Goal: Information Seeking & Learning: Learn about a topic

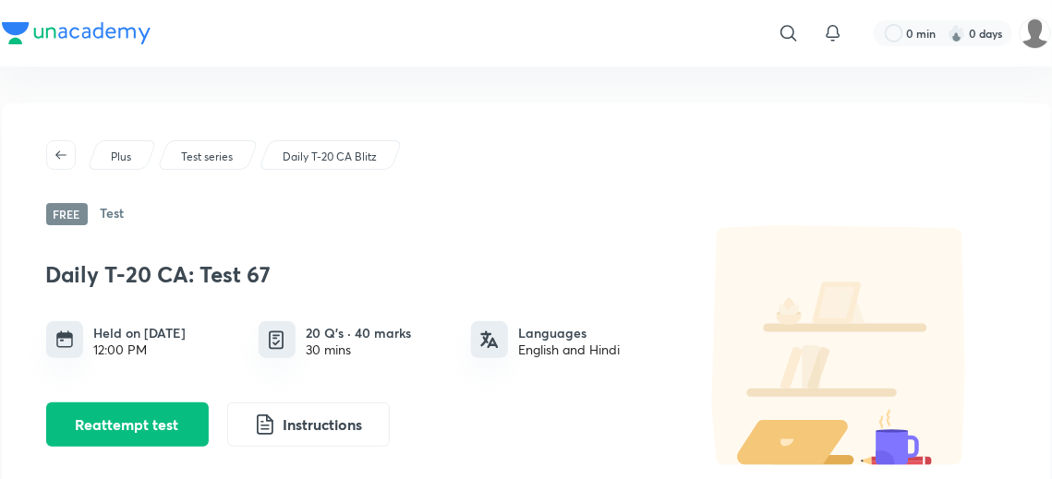
click at [312, 156] on p "Daily T-20 CA Blitz" at bounding box center [330, 157] width 94 height 17
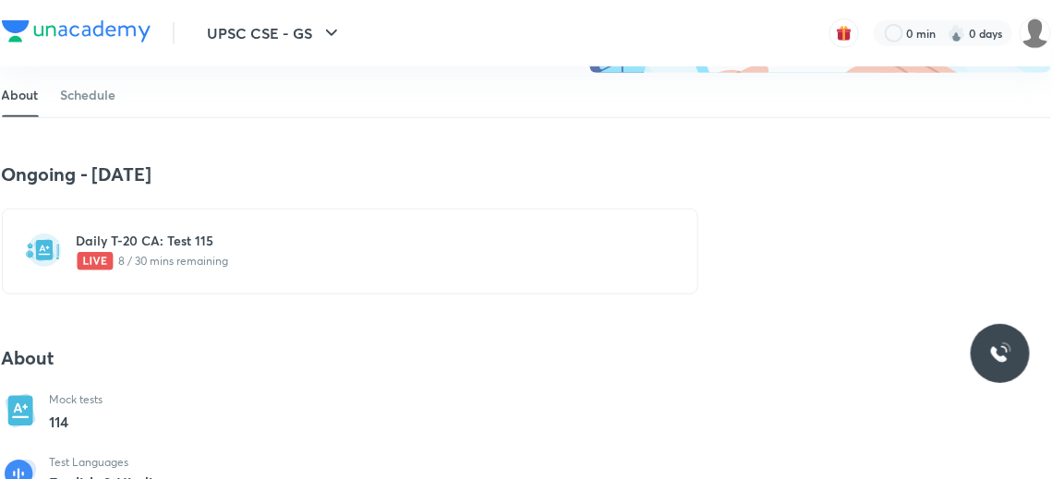
scroll to position [297, 0]
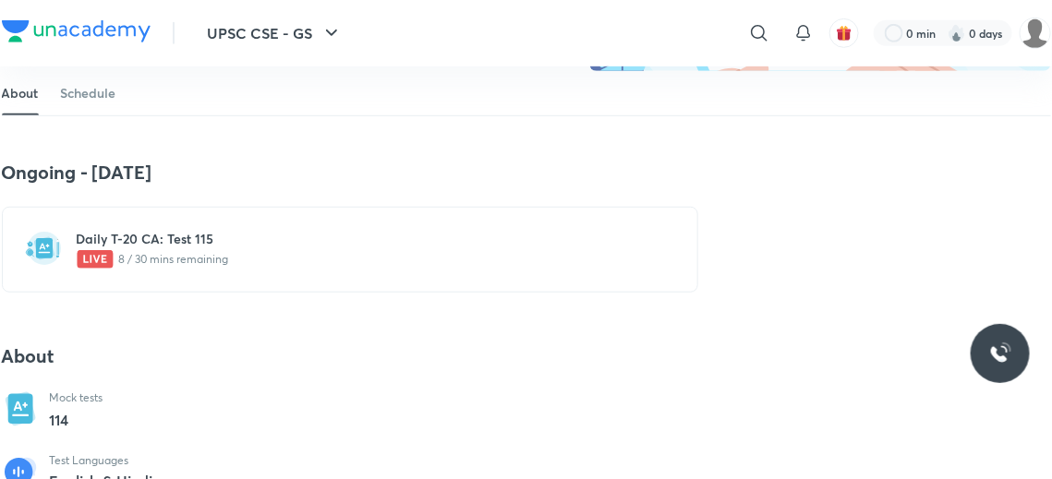
click at [178, 251] on p "8 / 30 mins remaining" at bounding box center [361, 259] width 569 height 18
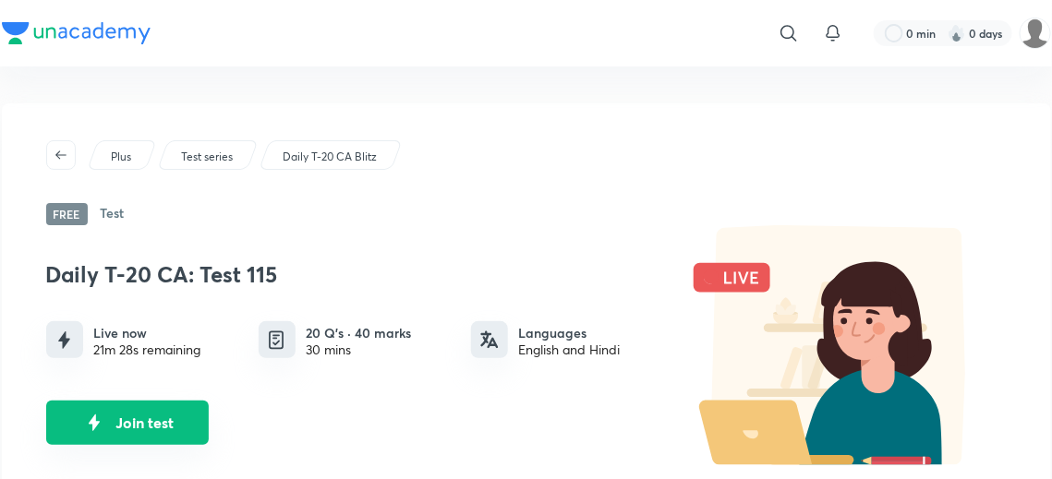
click at [159, 418] on button "Join test" at bounding box center [127, 423] width 163 height 44
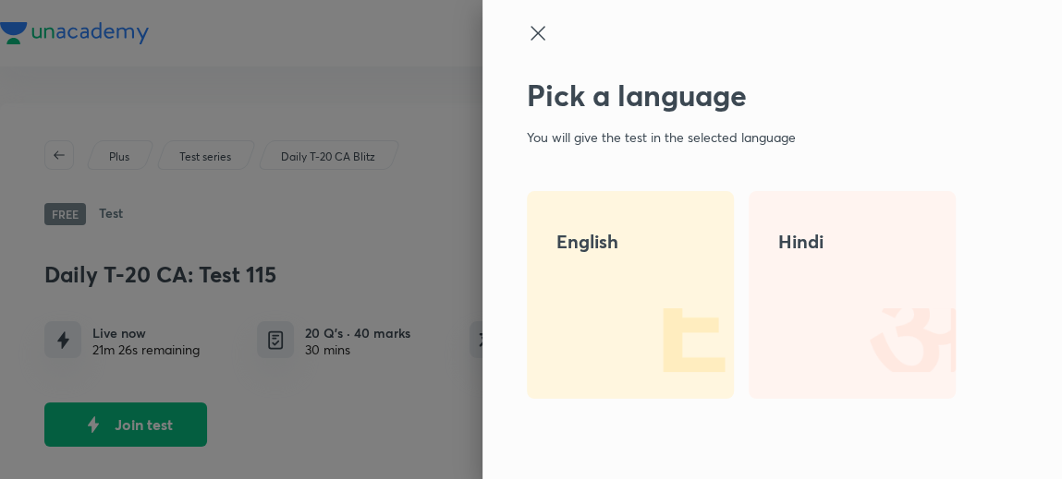
click at [650, 356] on img at bounding box center [674, 340] width 118 height 118
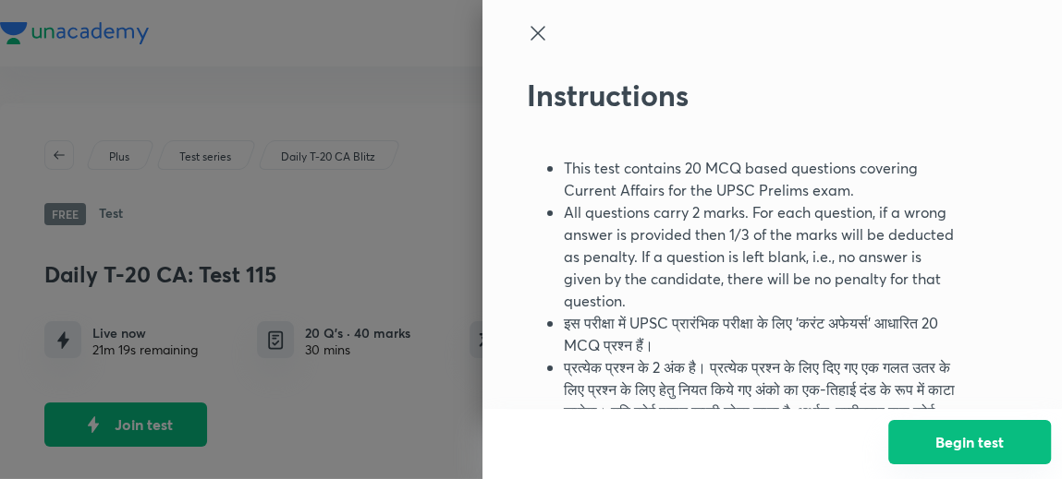
click at [939, 429] on button "Begin test" at bounding box center [969, 442] width 163 height 44
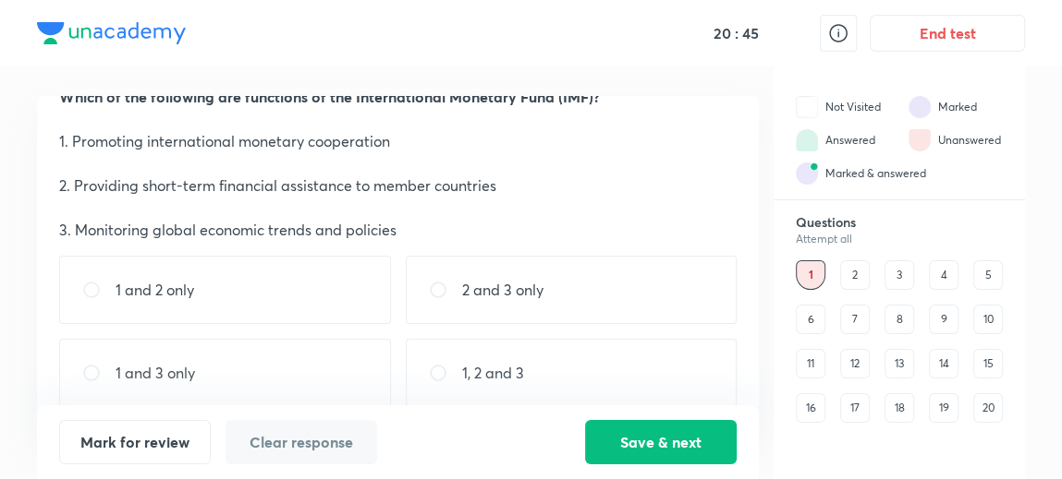
scroll to position [71, 0]
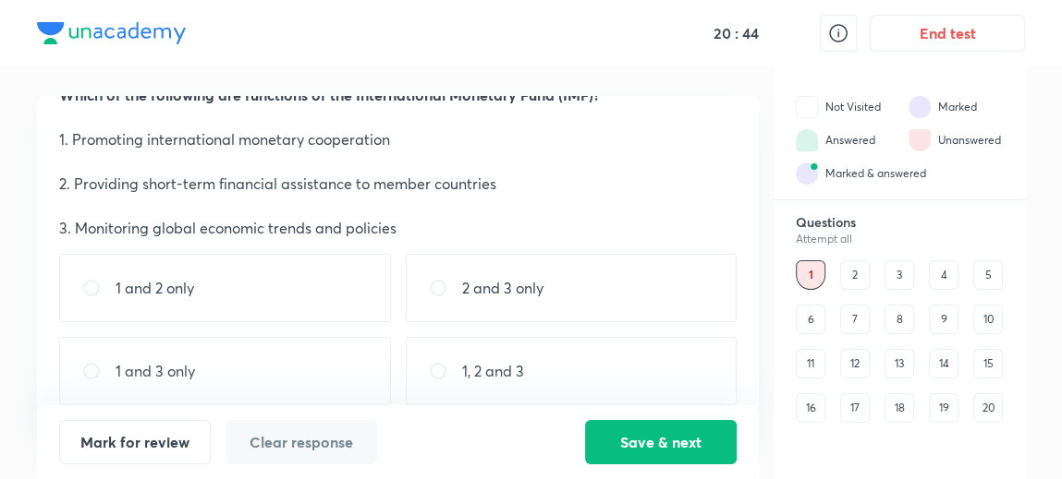
click at [548, 372] on div "1, 2 and 3" at bounding box center [572, 371] width 332 height 68
radio input "true"
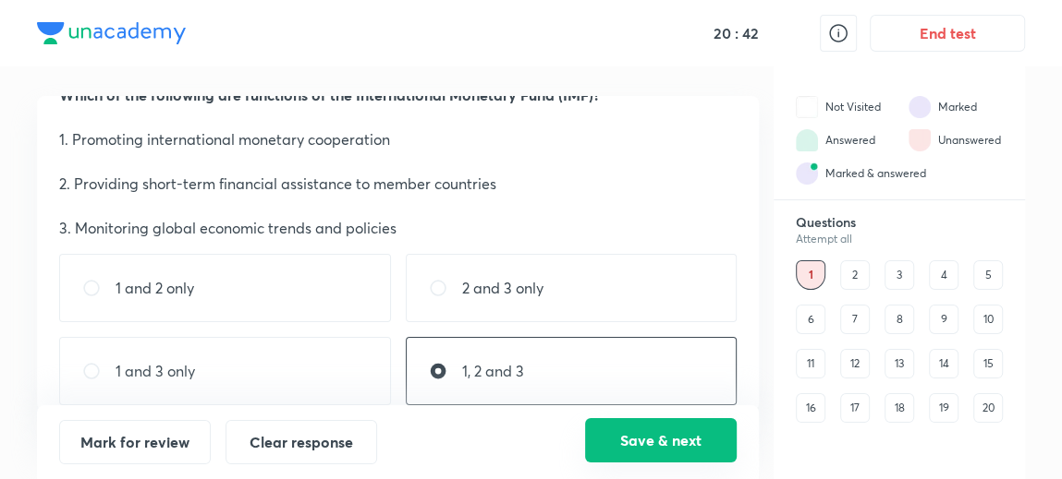
click at [646, 435] on button "Save & next" at bounding box center [661, 441] width 152 height 44
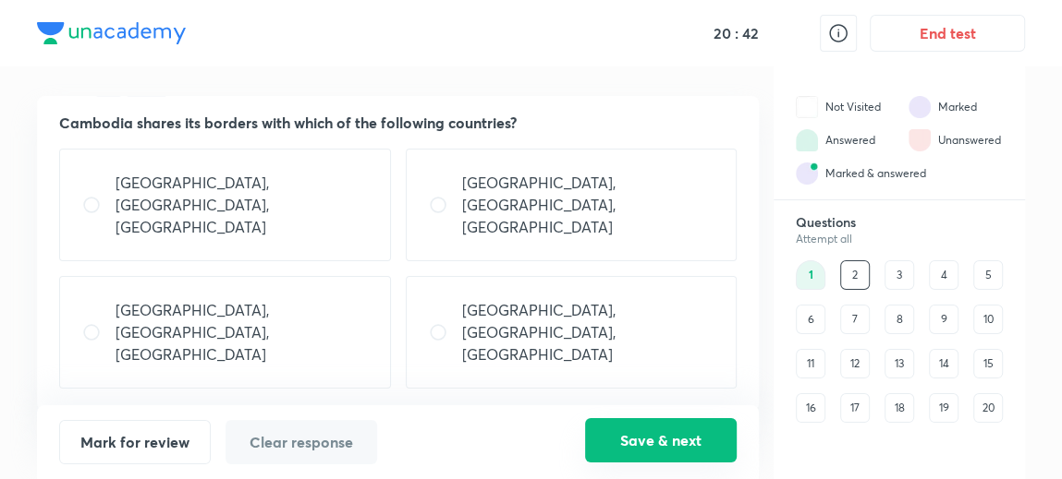
scroll to position [0, 0]
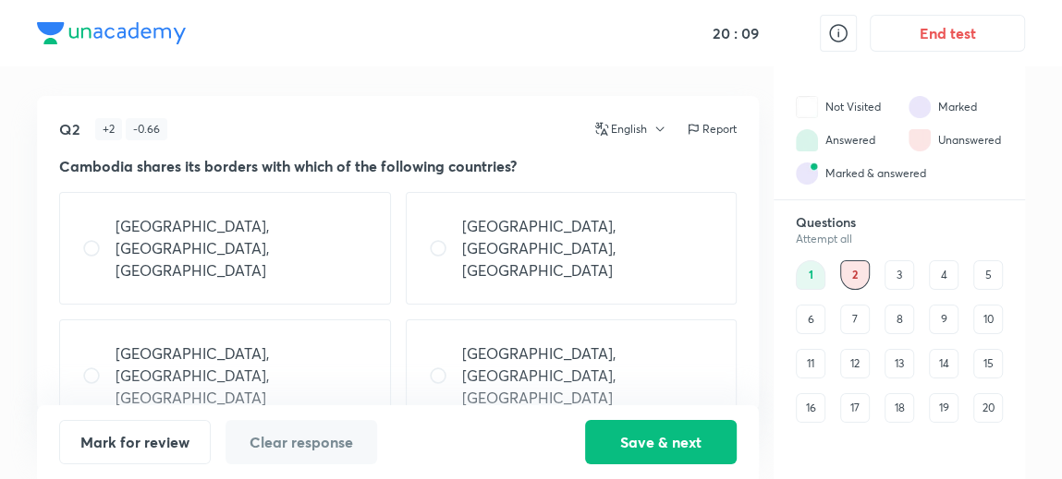
click at [325, 211] on div "[GEOGRAPHIC_DATA], [GEOGRAPHIC_DATA], [GEOGRAPHIC_DATA]" at bounding box center [225, 248] width 332 height 113
radio input "true"
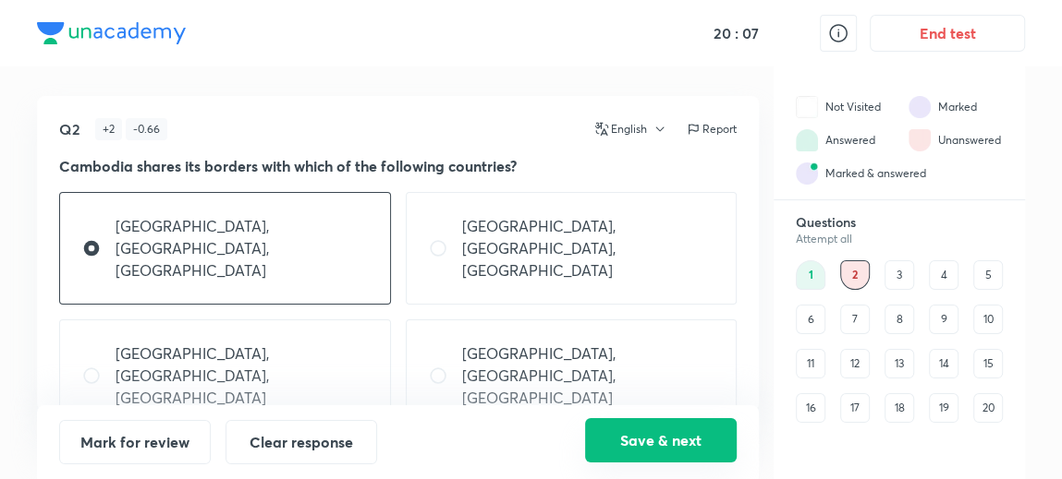
click at [632, 428] on button "Save & next" at bounding box center [661, 441] width 152 height 44
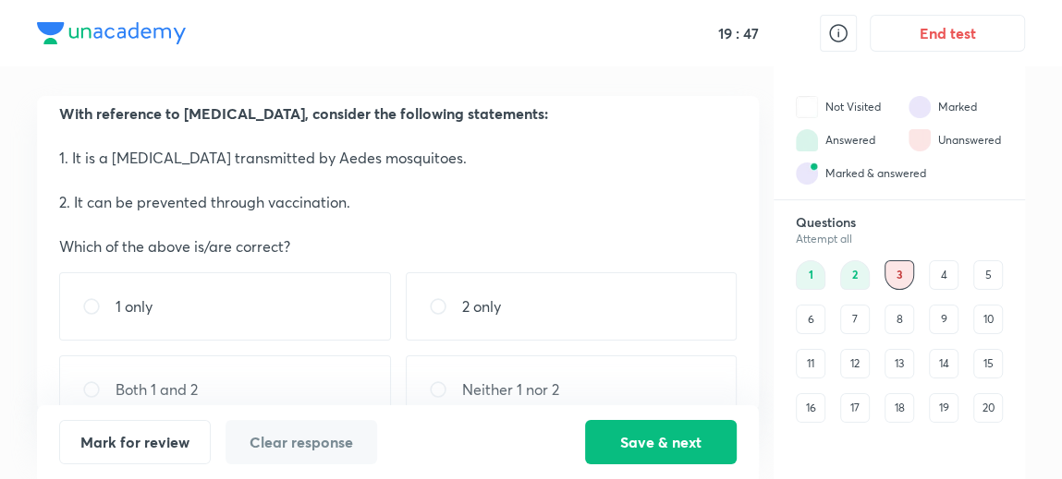
scroll to position [87, 0]
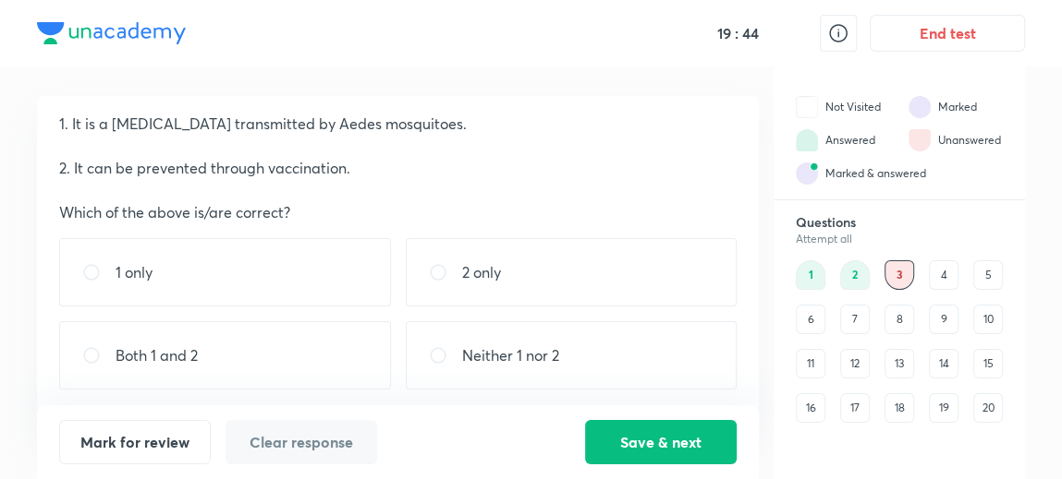
click at [299, 366] on div "Both 1 and 2" at bounding box center [225, 356] width 332 height 68
radio input "true"
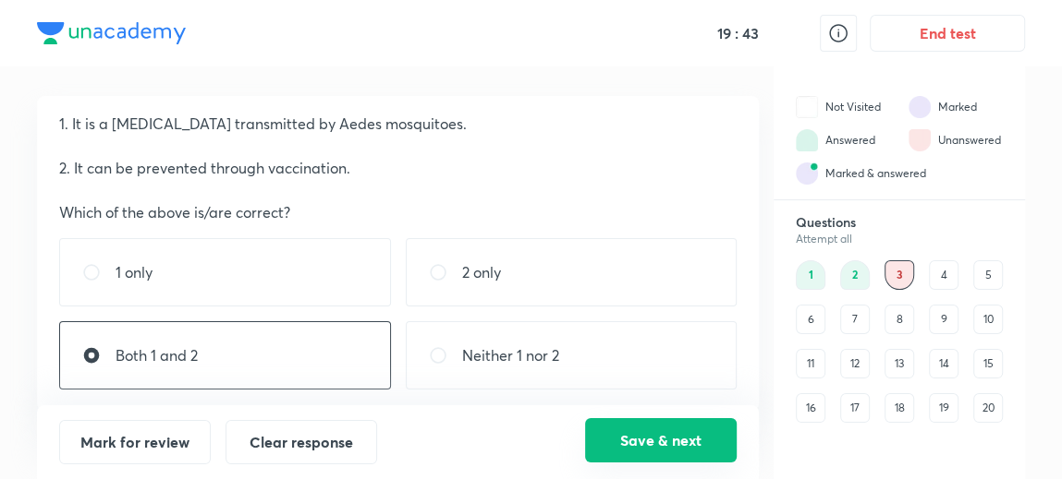
click at [592, 428] on button "Save & next" at bounding box center [661, 441] width 152 height 44
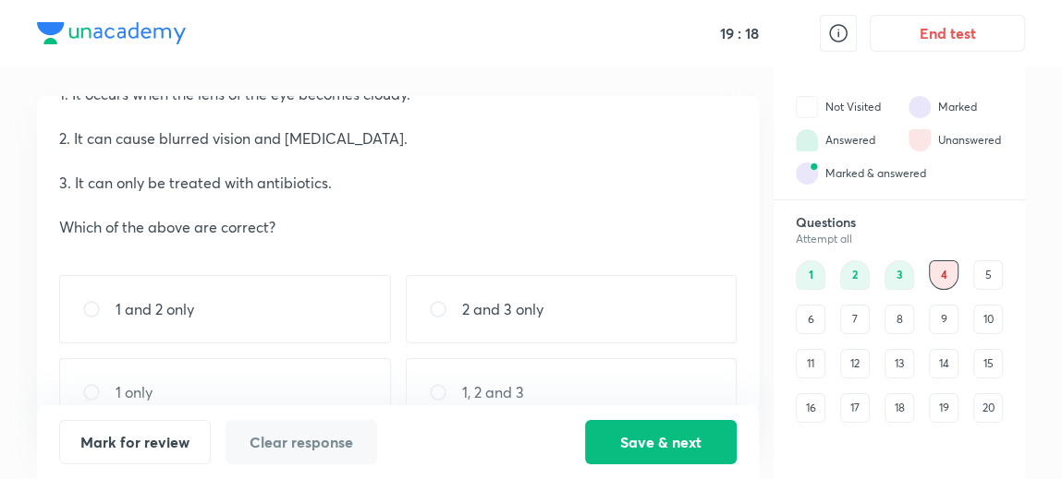
scroll to position [131, 0]
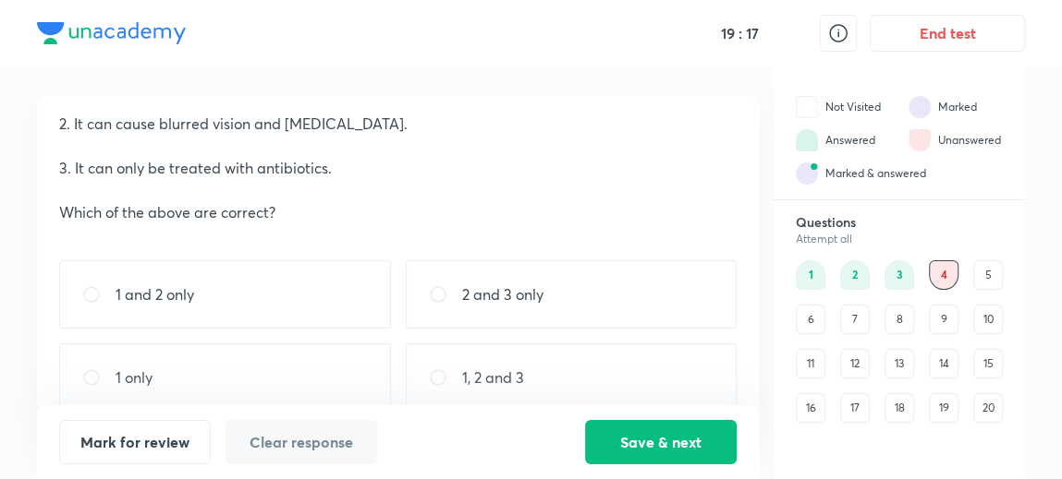
click at [221, 297] on div "1 and 2 only" at bounding box center [225, 295] width 332 height 68
radio input "true"
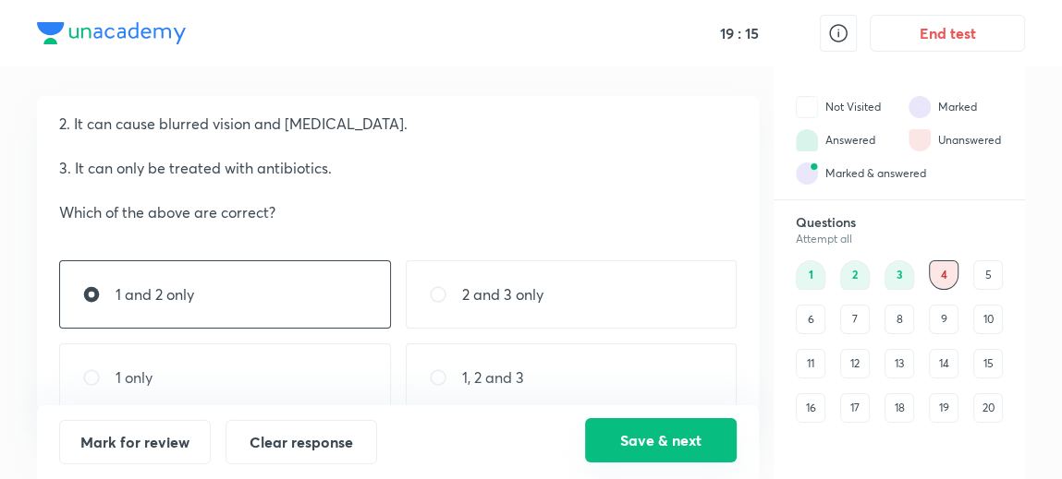
click at [641, 437] on button "Save & next" at bounding box center [661, 441] width 152 height 44
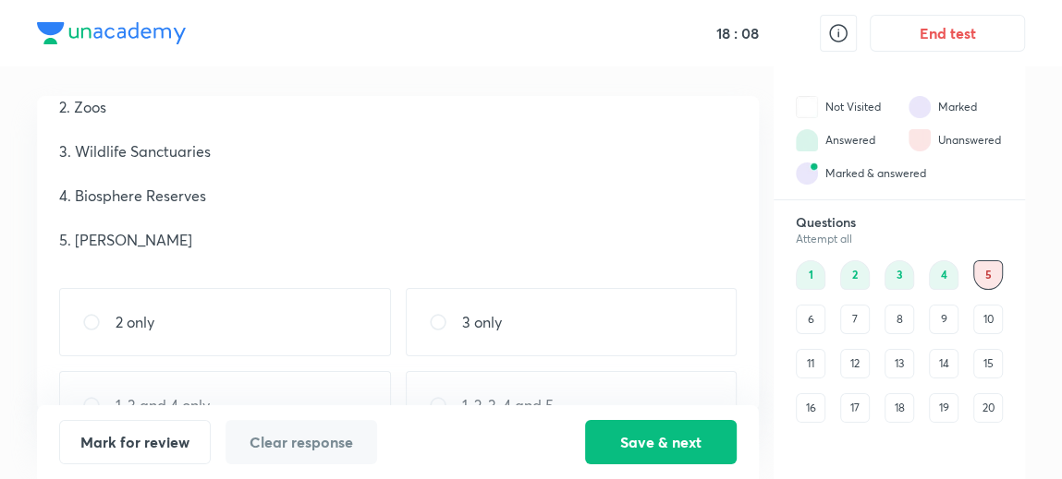
scroll to position [198, 0]
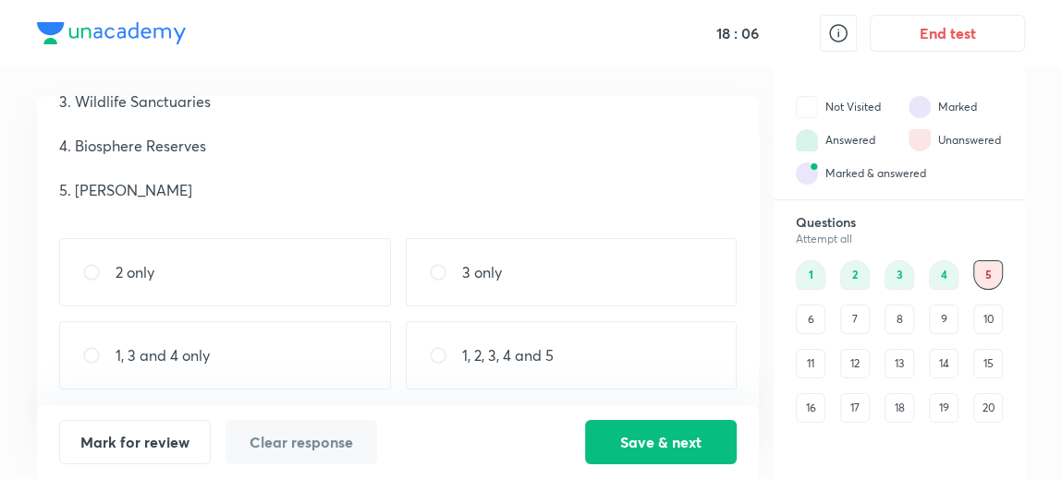
click at [220, 360] on div "1, 3 and 4 only" at bounding box center [225, 356] width 332 height 68
radio input "true"
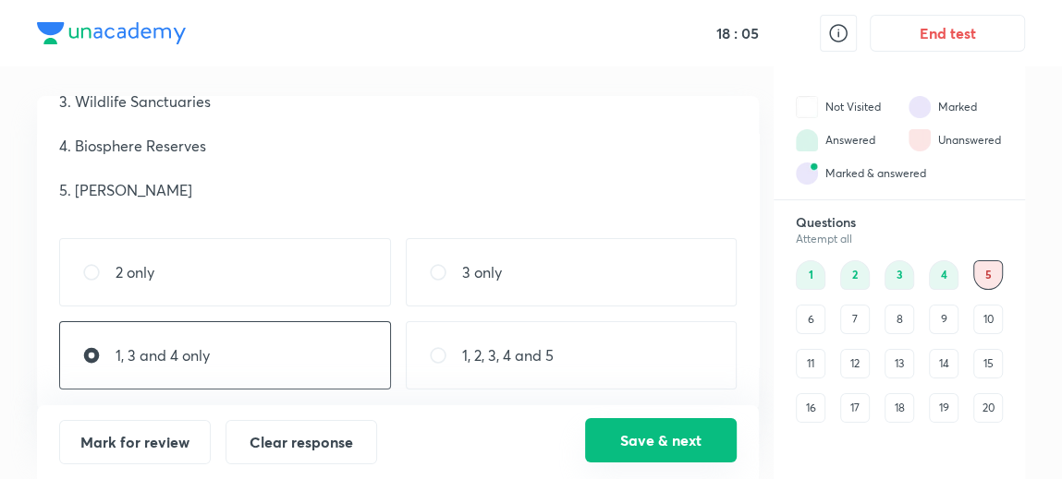
click at [659, 432] on button "Save & next" at bounding box center [661, 441] width 152 height 44
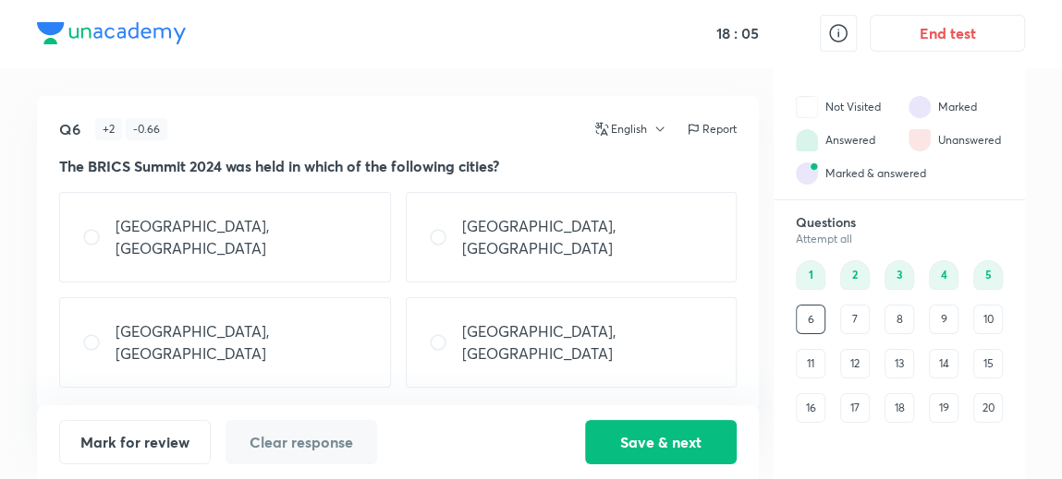
scroll to position [0, 0]
click at [297, 322] on div "[GEOGRAPHIC_DATA], [GEOGRAPHIC_DATA]" at bounding box center [225, 342] width 332 height 91
radio input "true"
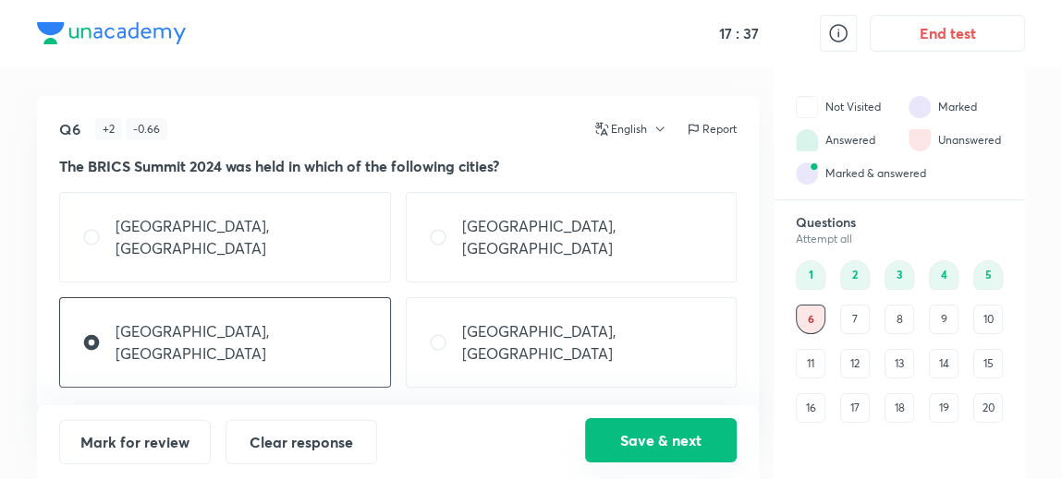
click at [616, 431] on button "Save & next" at bounding box center [661, 441] width 152 height 44
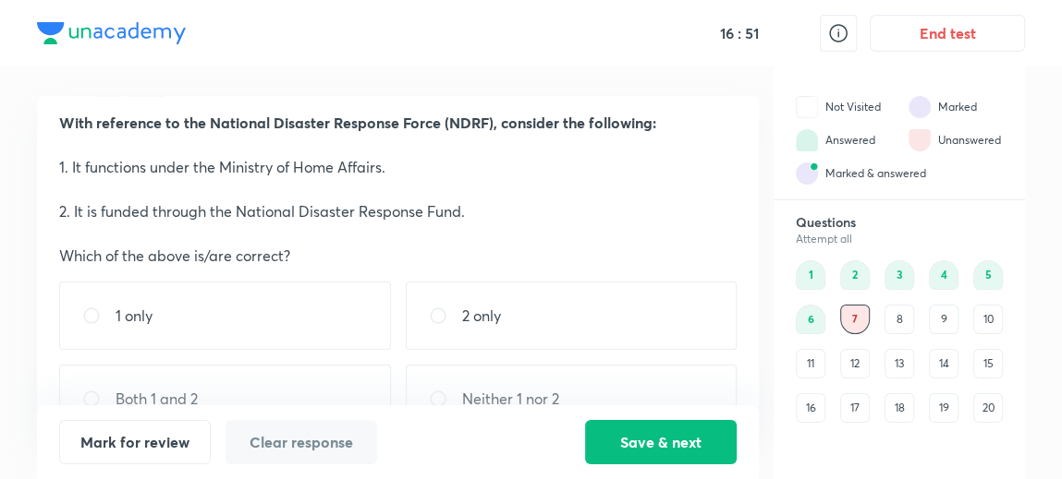
scroll to position [87, 0]
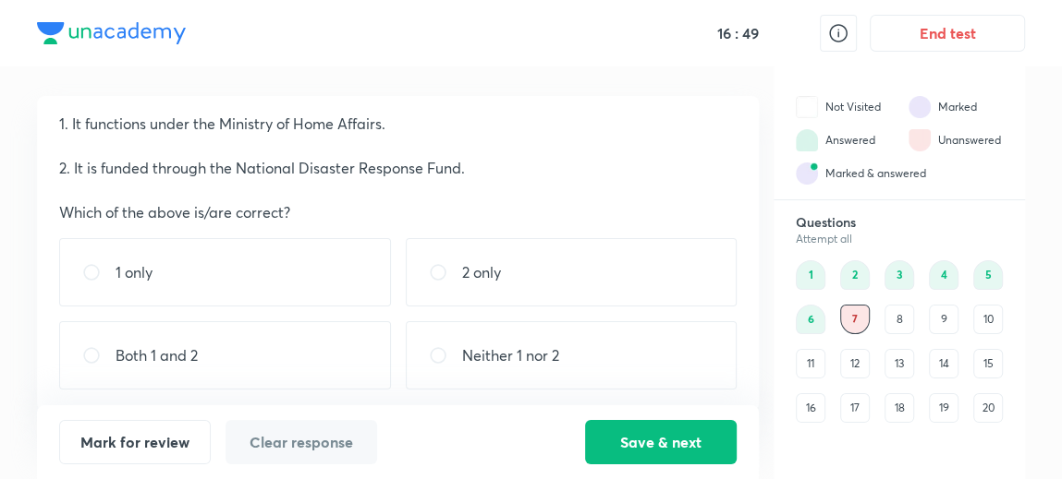
click at [253, 361] on div "Both 1 and 2" at bounding box center [225, 356] width 332 height 68
radio input "true"
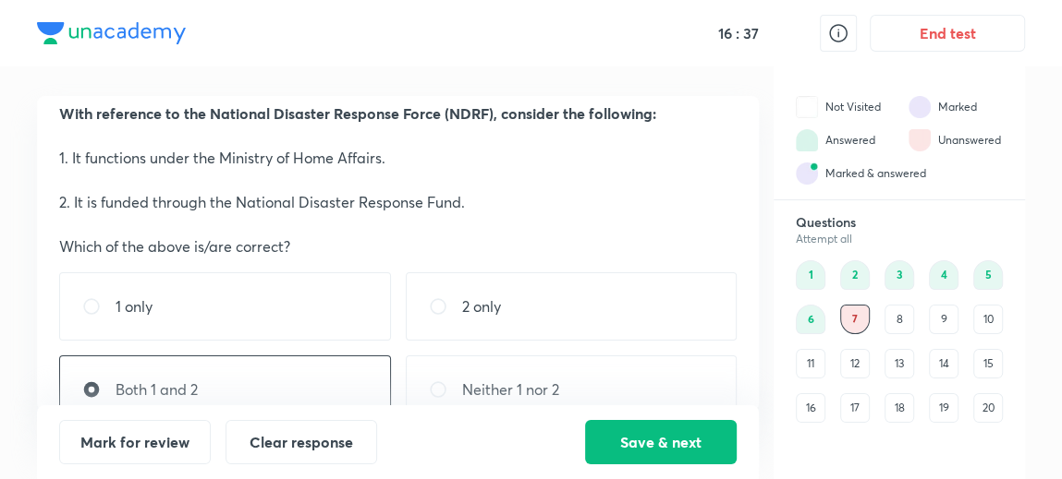
scroll to position [61, 0]
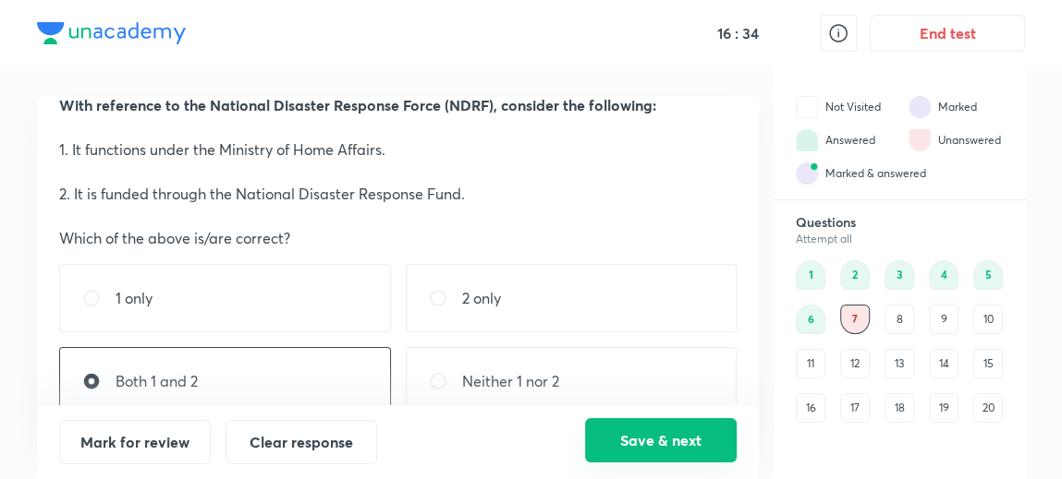
click at [675, 445] on button "Save & next" at bounding box center [661, 441] width 152 height 44
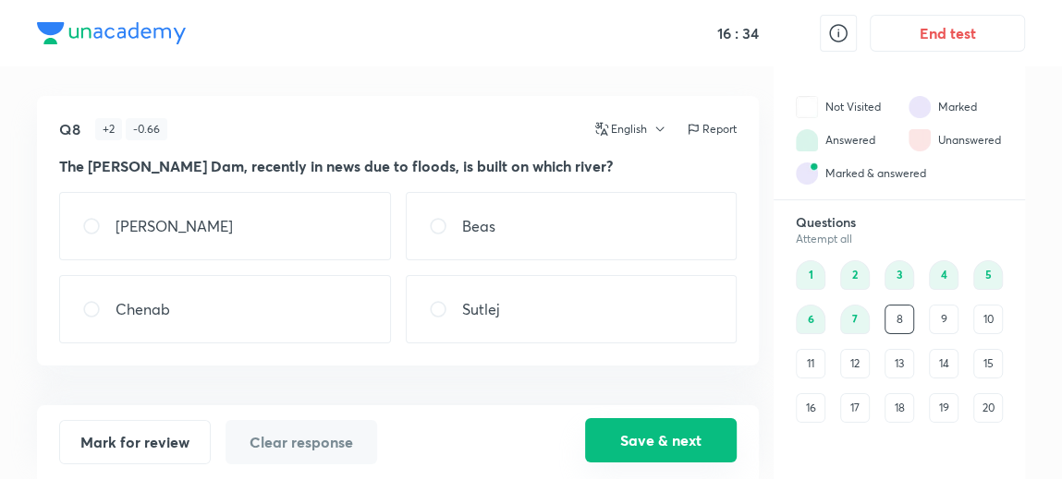
scroll to position [0, 0]
click at [512, 224] on div "Beas" at bounding box center [572, 226] width 332 height 68
radio input "true"
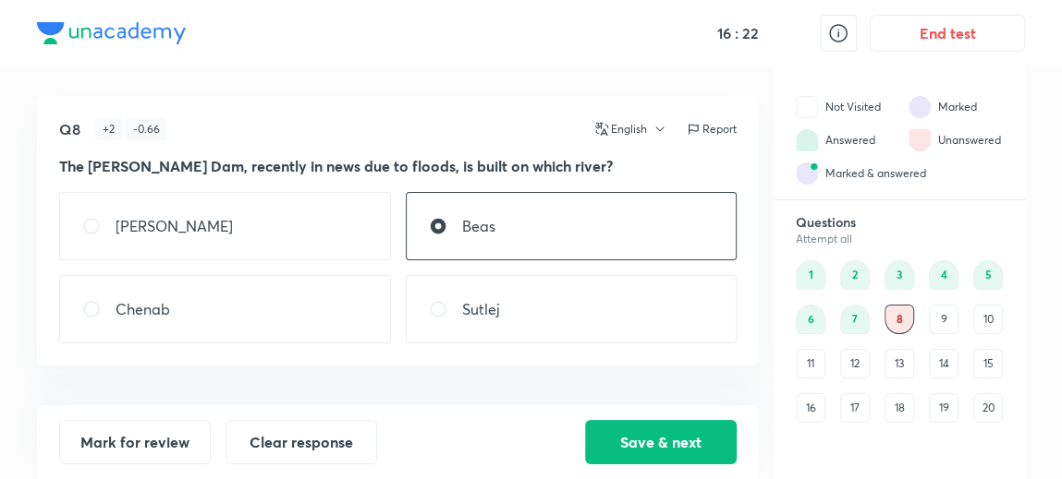
click at [226, 221] on div "[PERSON_NAME]" at bounding box center [225, 226] width 332 height 68
radio input "true"
radio input "false"
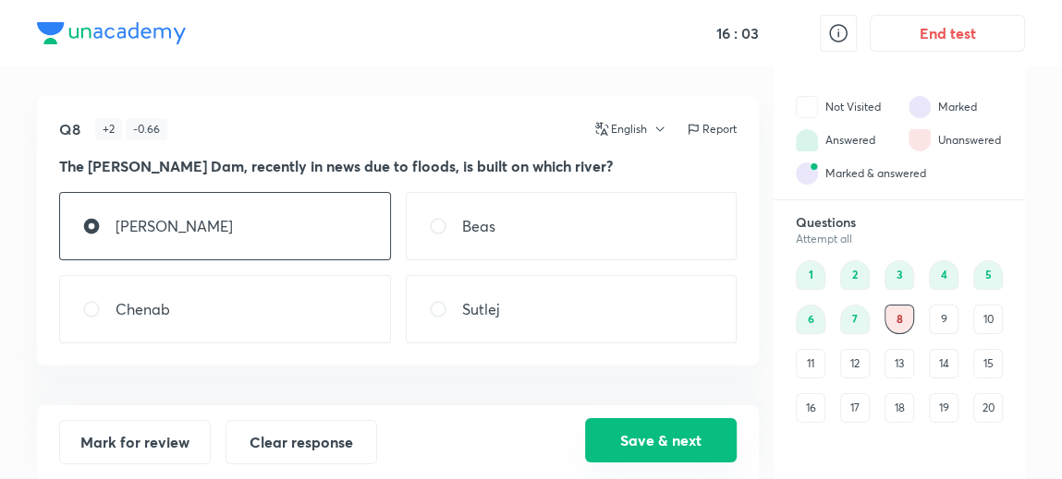
click at [664, 452] on button "Save & next" at bounding box center [661, 441] width 152 height 44
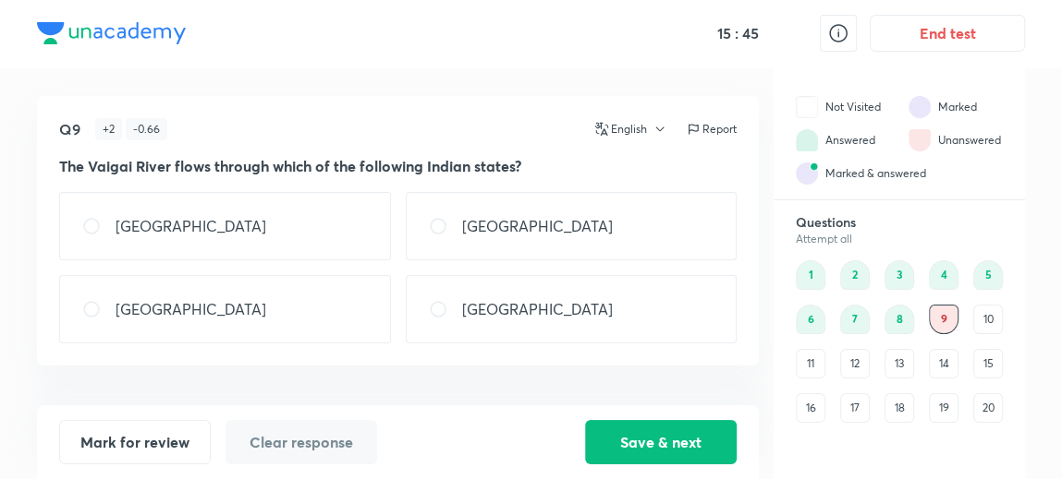
click at [291, 294] on div "[GEOGRAPHIC_DATA]" at bounding box center [225, 309] width 332 height 68
radio input "true"
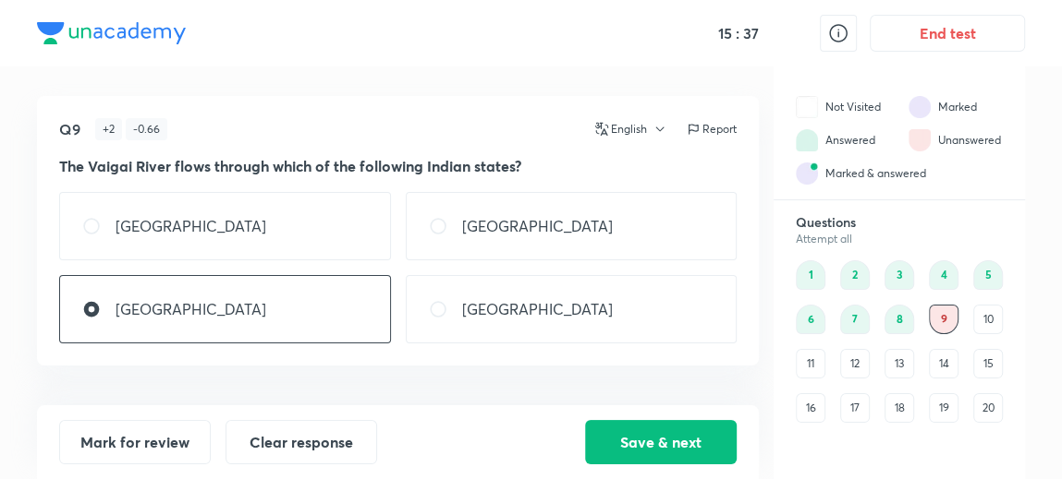
click at [209, 216] on div "[GEOGRAPHIC_DATA]" at bounding box center [225, 226] width 332 height 68
radio input "true"
radio input "false"
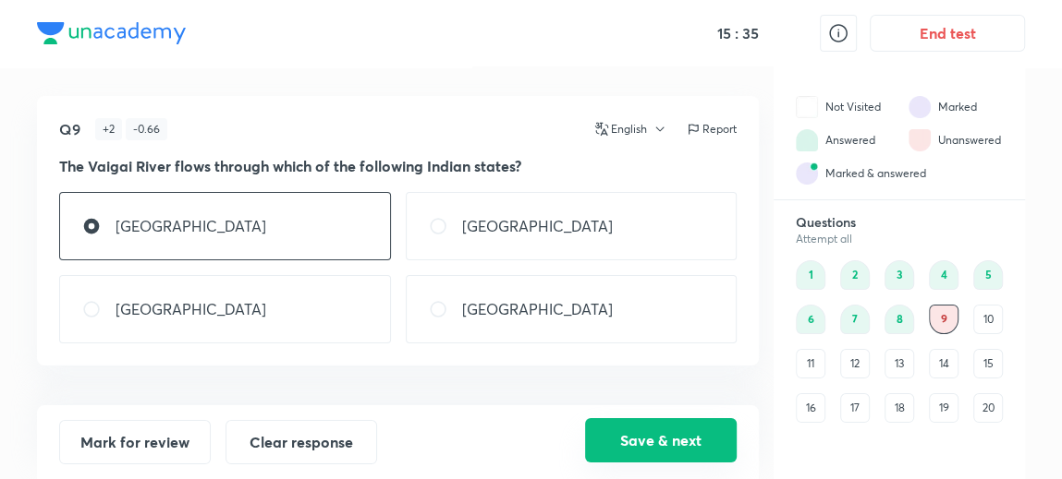
click at [671, 436] on button "Save & next" at bounding box center [661, 441] width 152 height 44
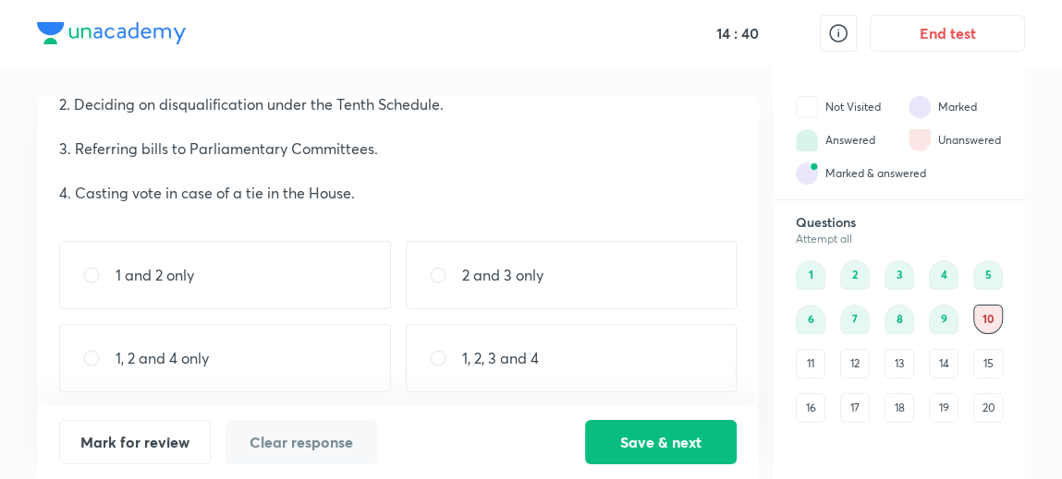
scroll to position [152, 0]
click at [502, 341] on div "1, 2, 3 and 4" at bounding box center [572, 356] width 332 height 68
radio input "true"
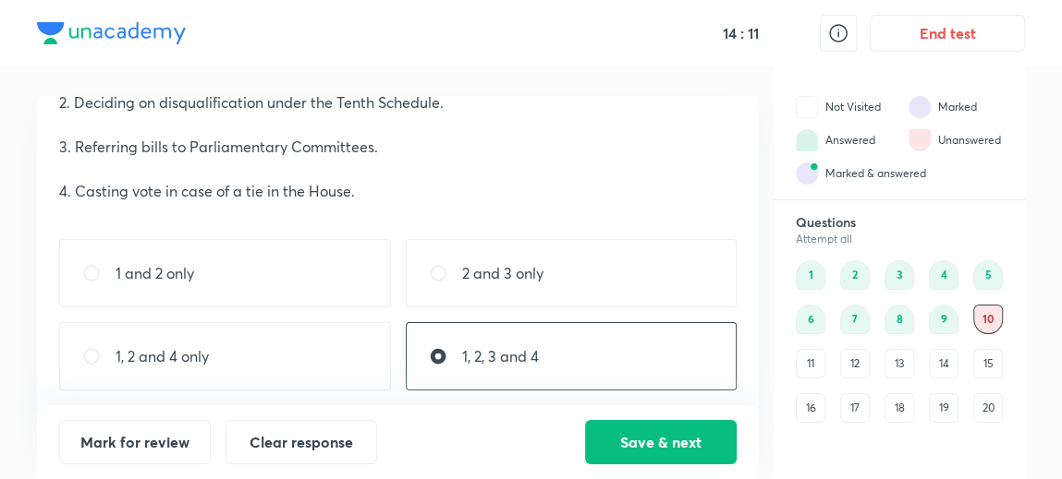
click at [277, 341] on div "1, 2 and 4 only" at bounding box center [225, 356] width 332 height 68
radio input "true"
radio input "false"
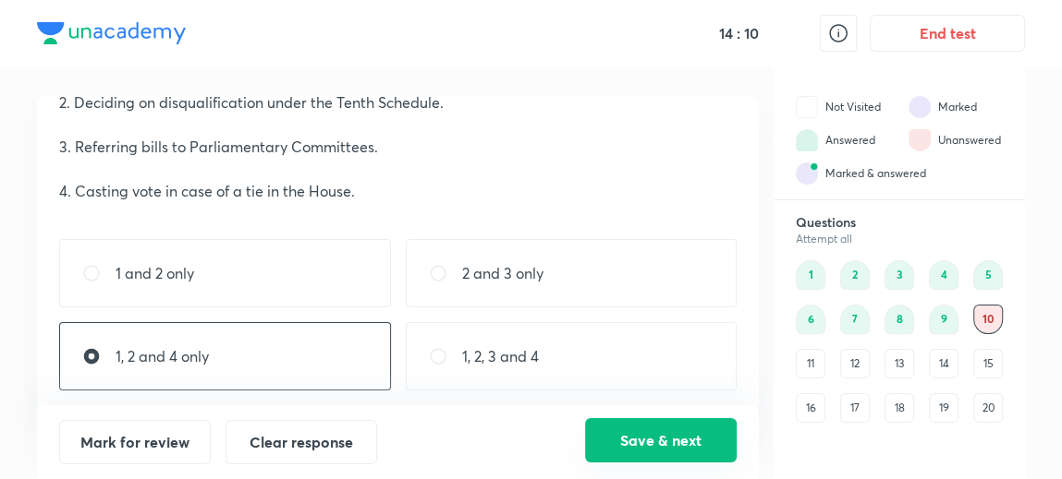
click at [616, 460] on button "Save & next" at bounding box center [661, 441] width 152 height 44
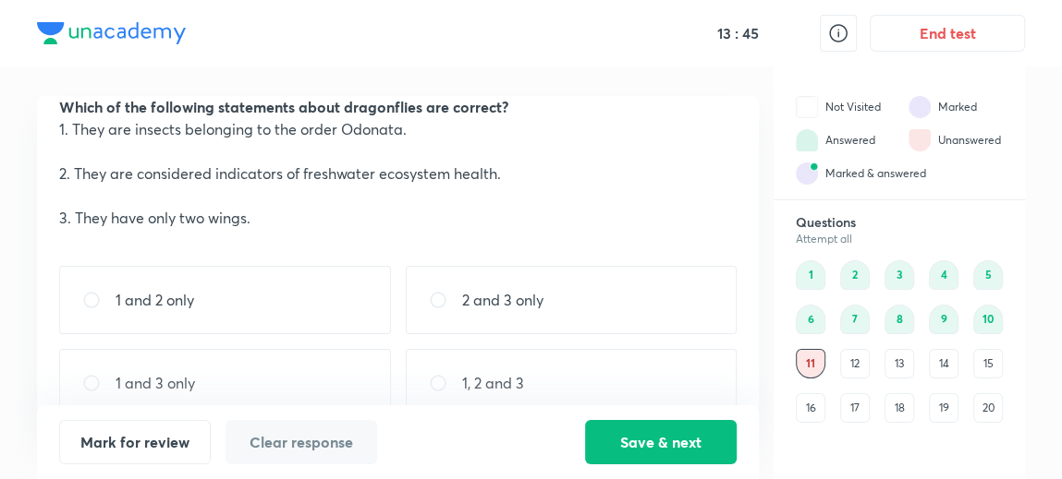
scroll to position [78, 0]
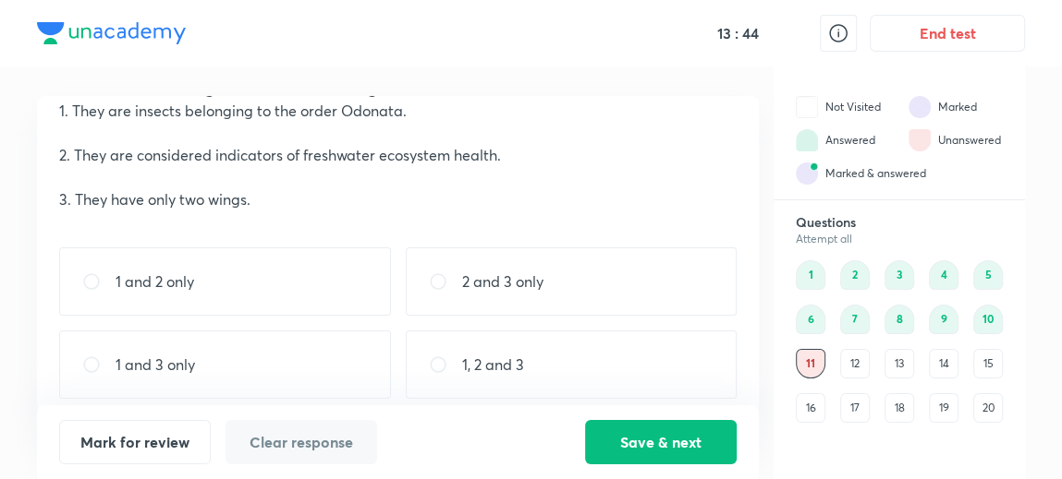
click at [279, 298] on div "1 and 2 only" at bounding box center [225, 282] width 332 height 68
radio input "true"
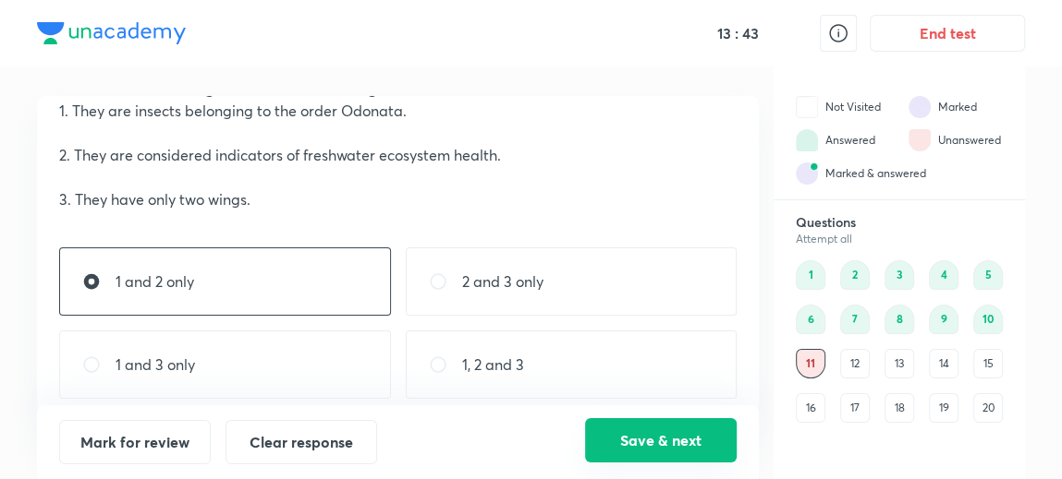
click at [617, 434] on button "Save & next" at bounding box center [661, 441] width 152 height 44
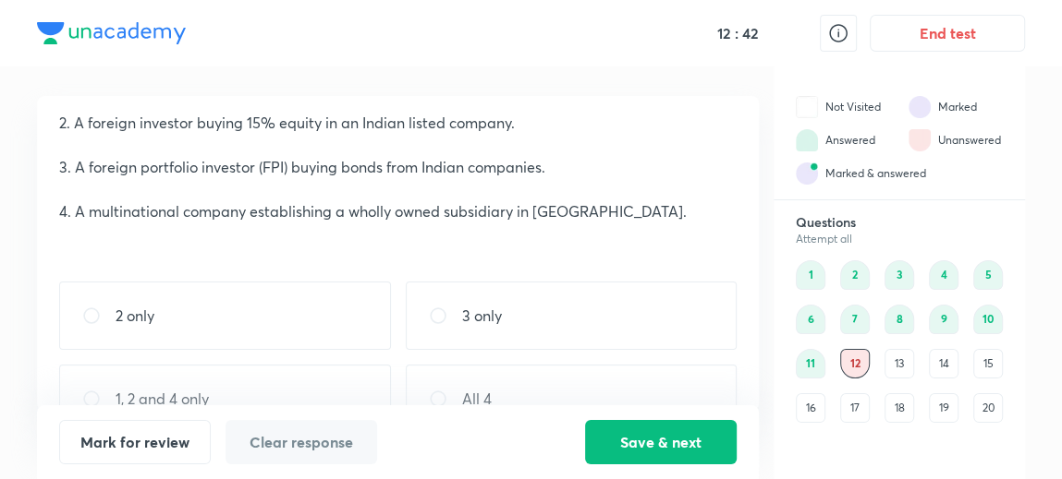
scroll to position [152, 0]
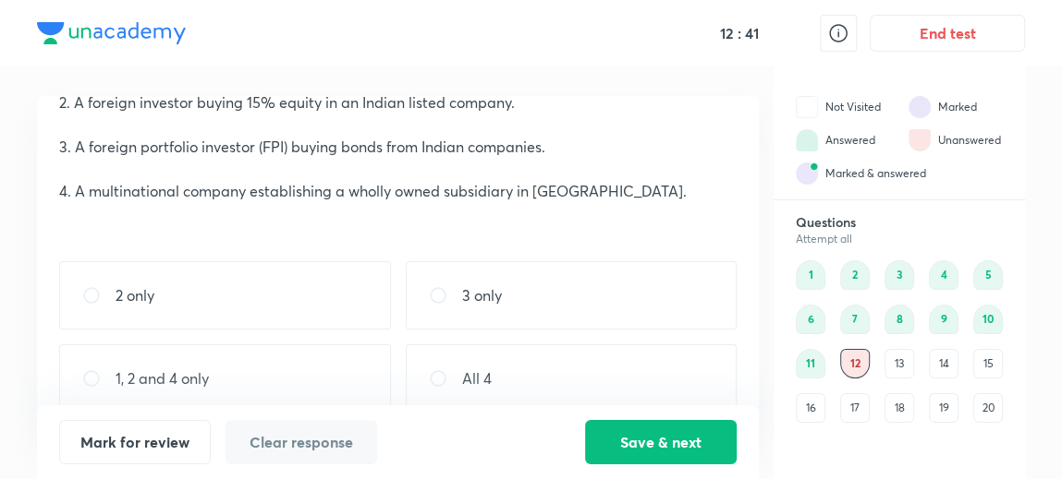
click at [261, 350] on div "1, 2 and 4 only" at bounding box center [225, 379] width 332 height 68
radio input "true"
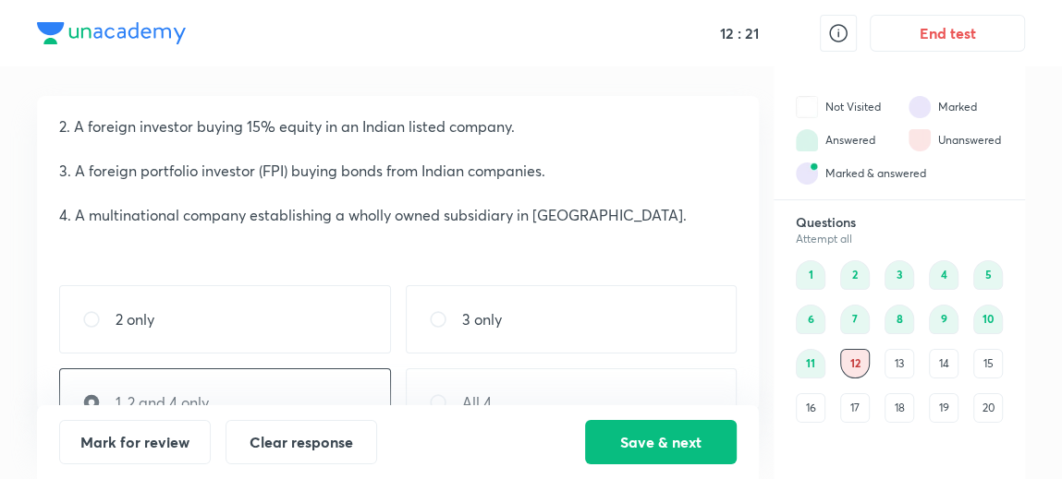
scroll to position [133, 0]
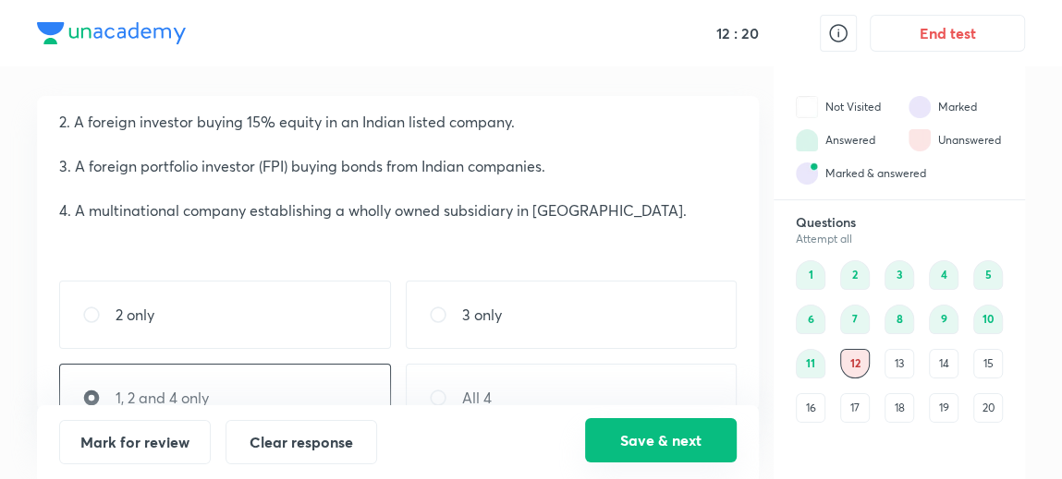
click at [636, 455] on button "Save & next" at bounding box center [661, 441] width 152 height 44
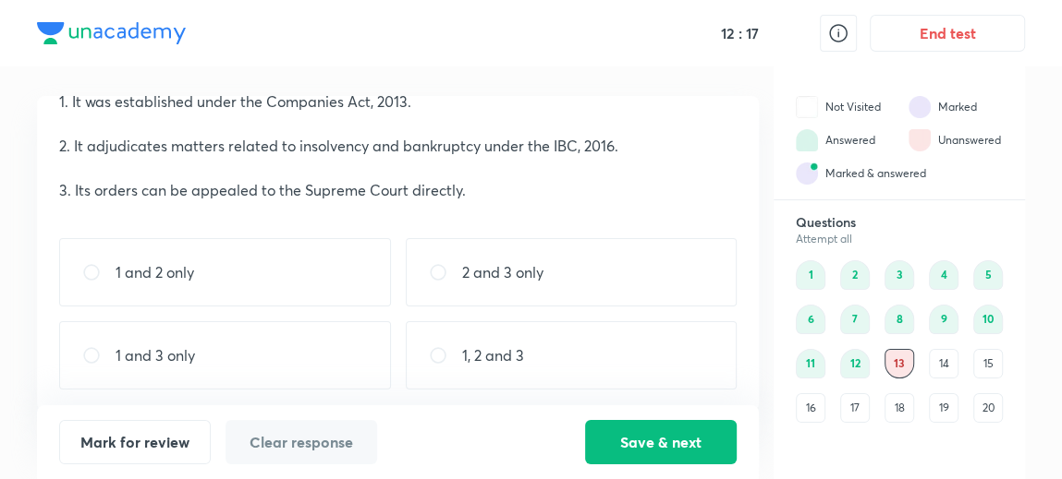
click at [855, 370] on div "12" at bounding box center [855, 364] width 30 height 30
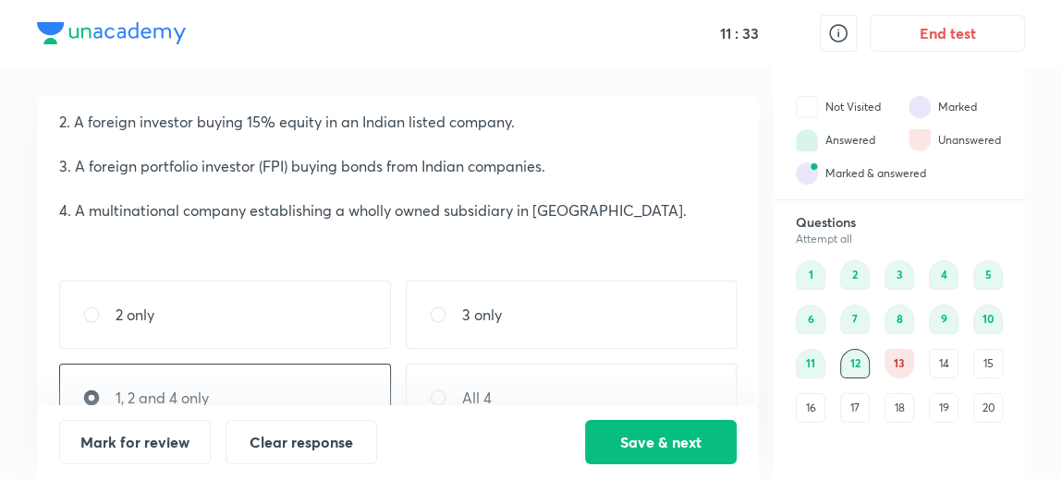
click at [567, 372] on div "All 4" at bounding box center [572, 398] width 332 height 68
radio input "false"
radio input "true"
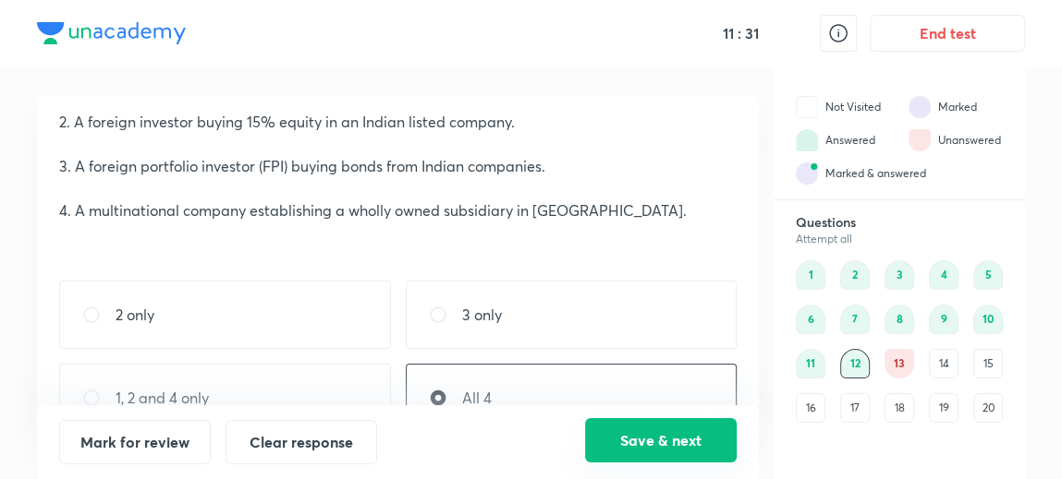
click at [661, 435] on button "Save & next" at bounding box center [661, 441] width 152 height 44
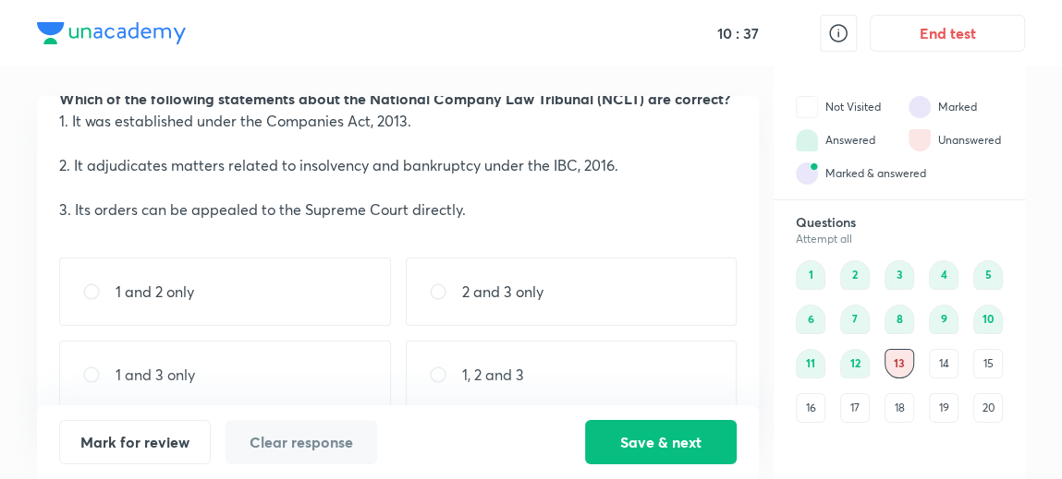
scroll to position [87, 0]
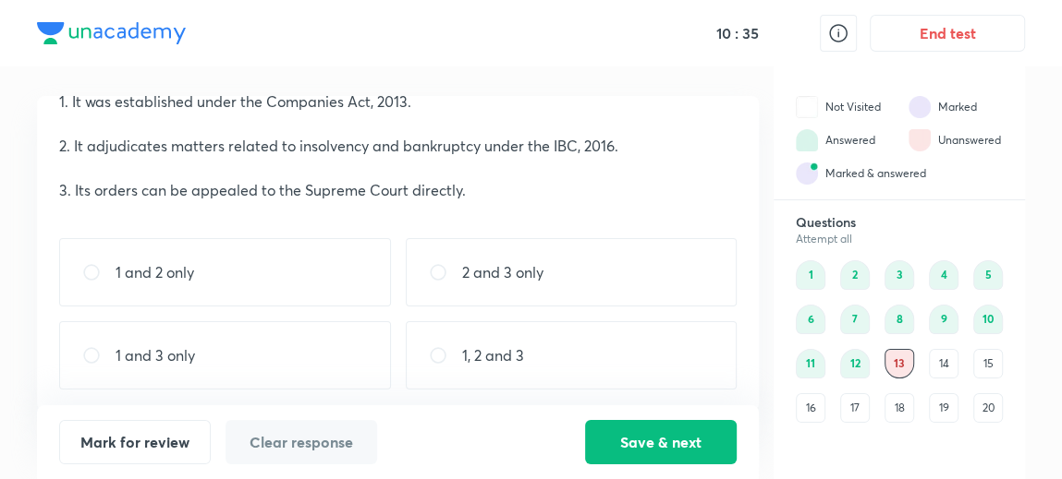
click at [505, 358] on p "1, 2 and 3" at bounding box center [493, 356] width 62 height 22
radio input "true"
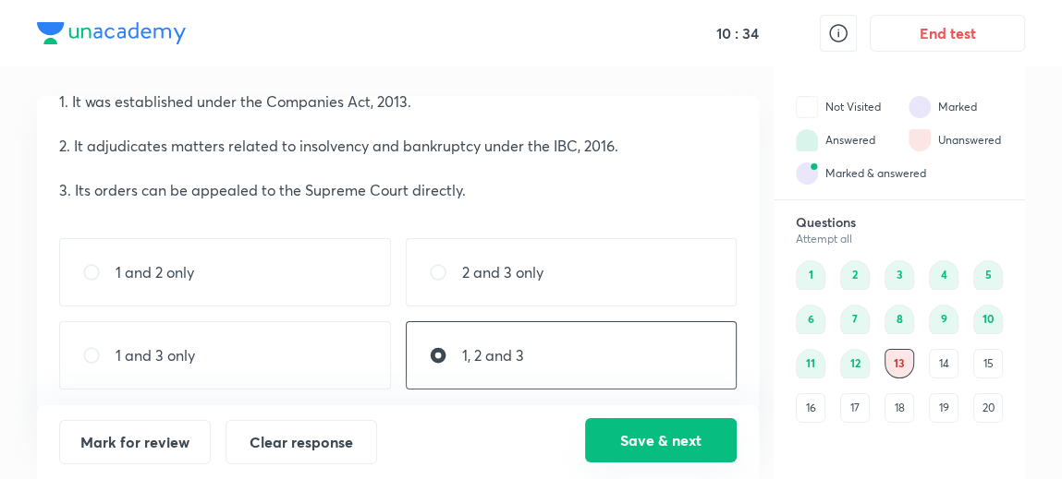
click at [611, 453] on button "Save & next" at bounding box center [661, 441] width 152 height 44
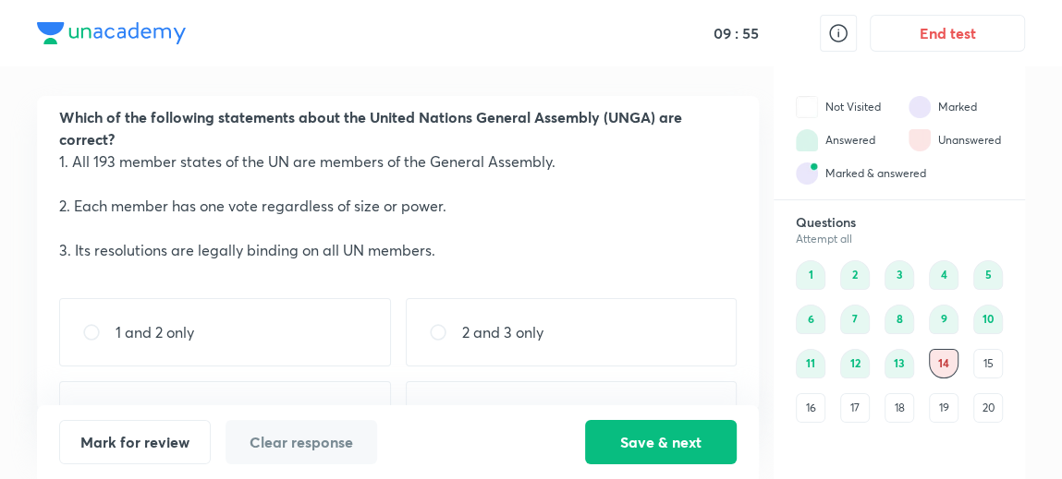
scroll to position [108, 0]
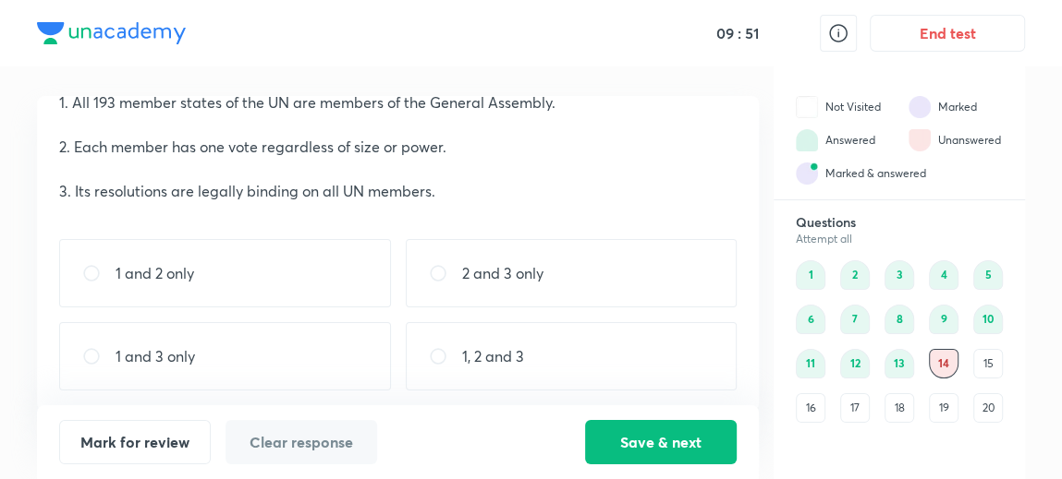
click at [252, 255] on div "1 and 2 only" at bounding box center [225, 273] width 332 height 68
radio input "true"
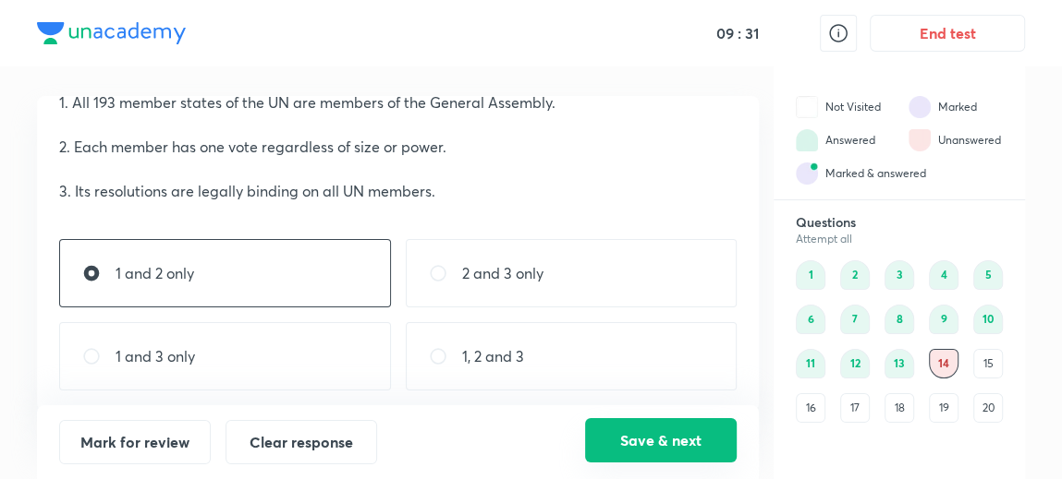
click at [625, 432] on button "Save & next" at bounding box center [661, 441] width 152 height 44
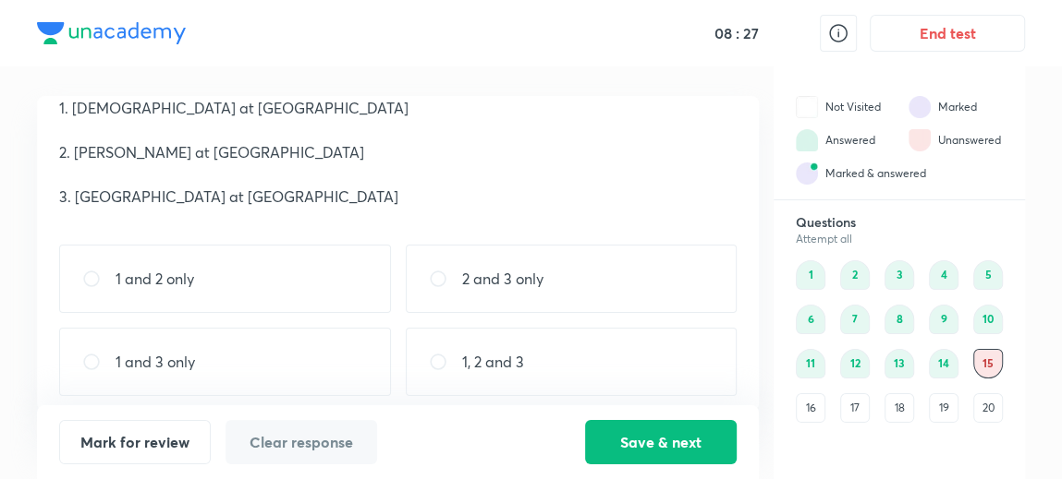
scroll to position [81, 0]
click at [493, 346] on div "1, 2 and 3" at bounding box center [572, 361] width 332 height 68
radio input "true"
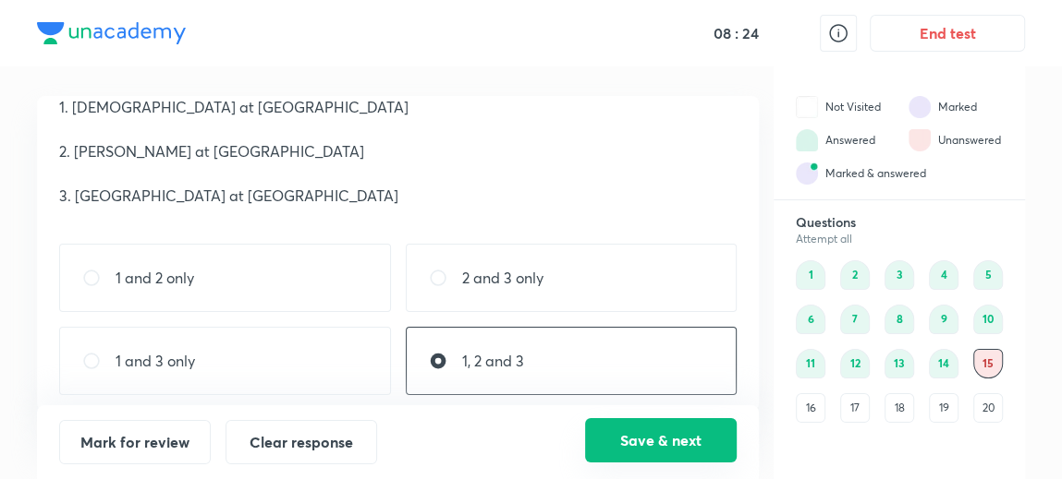
click at [660, 443] on button "Save & next" at bounding box center [661, 441] width 152 height 44
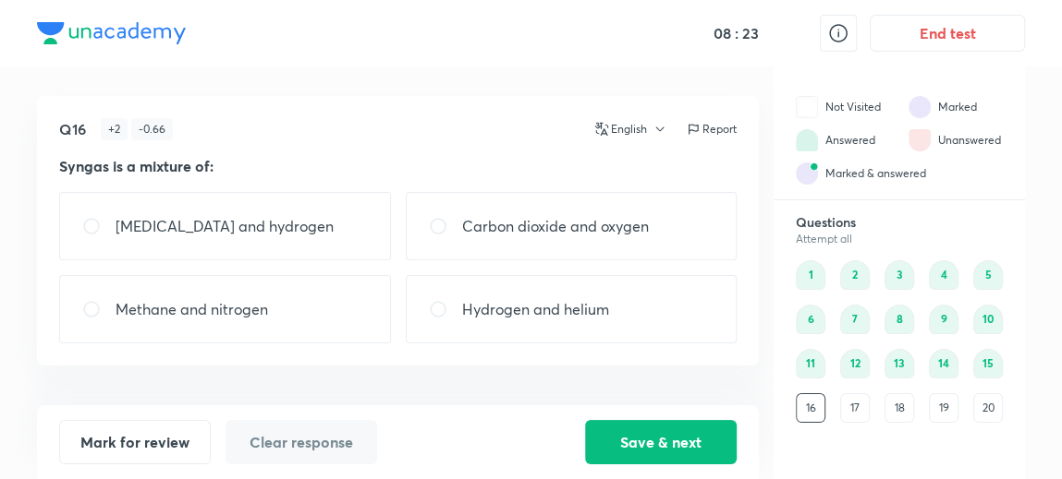
scroll to position [0, 0]
click at [297, 240] on div "[MEDICAL_DATA] and hydrogen" at bounding box center [225, 226] width 332 height 68
radio input "true"
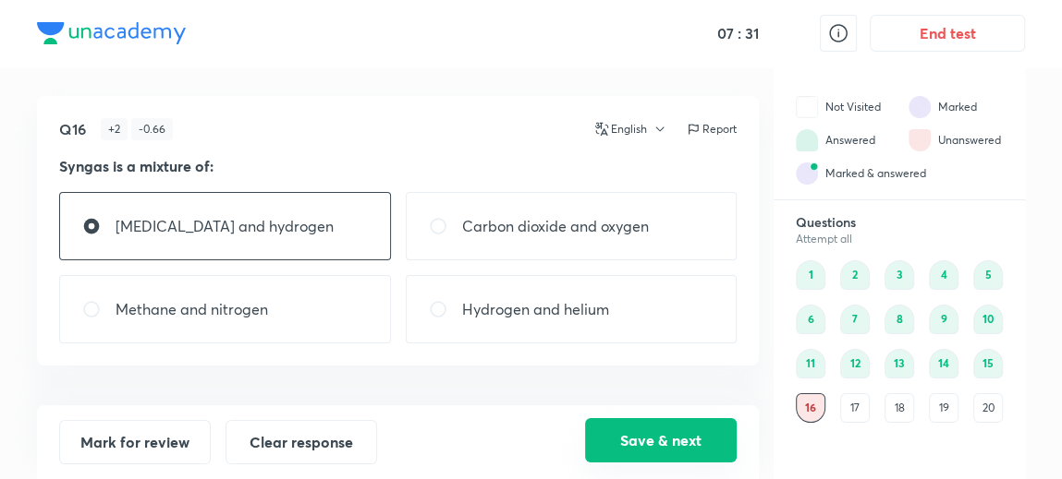
click at [699, 441] on button "Save & next" at bounding box center [661, 441] width 152 height 44
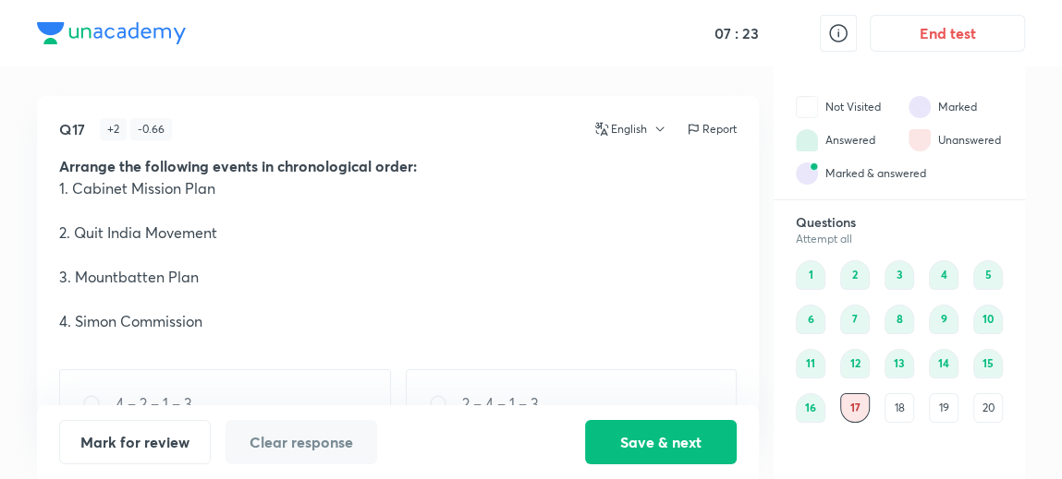
click at [809, 408] on div "16" at bounding box center [810, 409] width 30 height 30
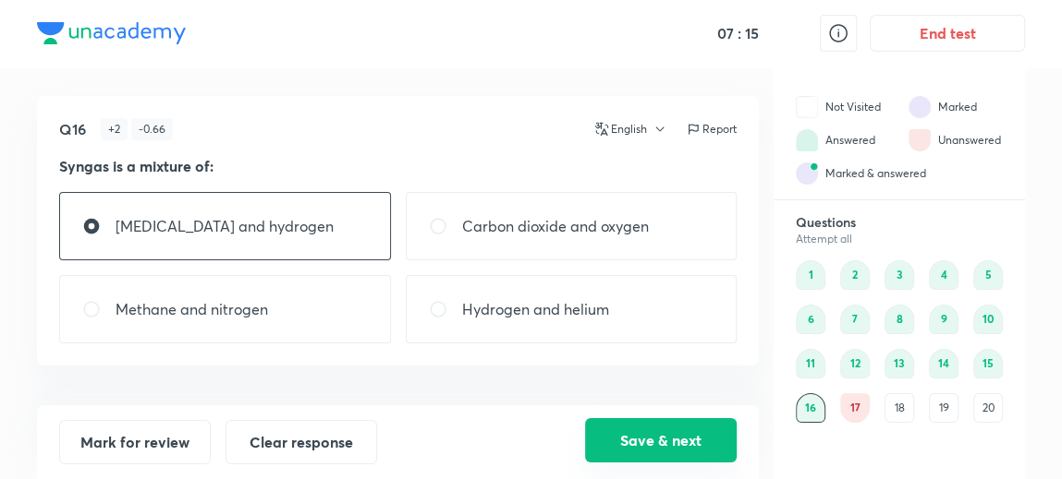
click at [666, 443] on button "Save & next" at bounding box center [661, 441] width 152 height 44
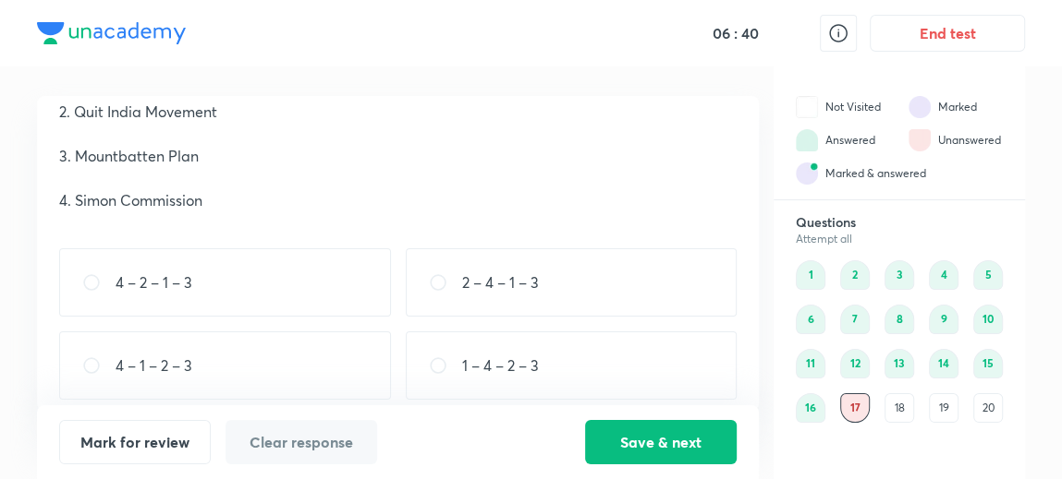
scroll to position [123, 0]
click at [229, 294] on div "4 – 2 – 1 – 3" at bounding box center [225, 281] width 332 height 68
radio input "true"
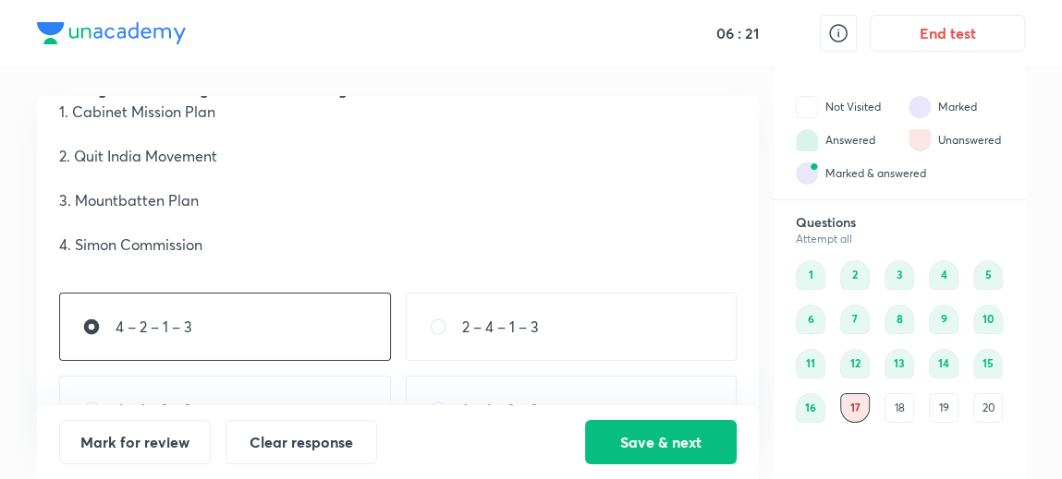
scroll to position [131, 0]
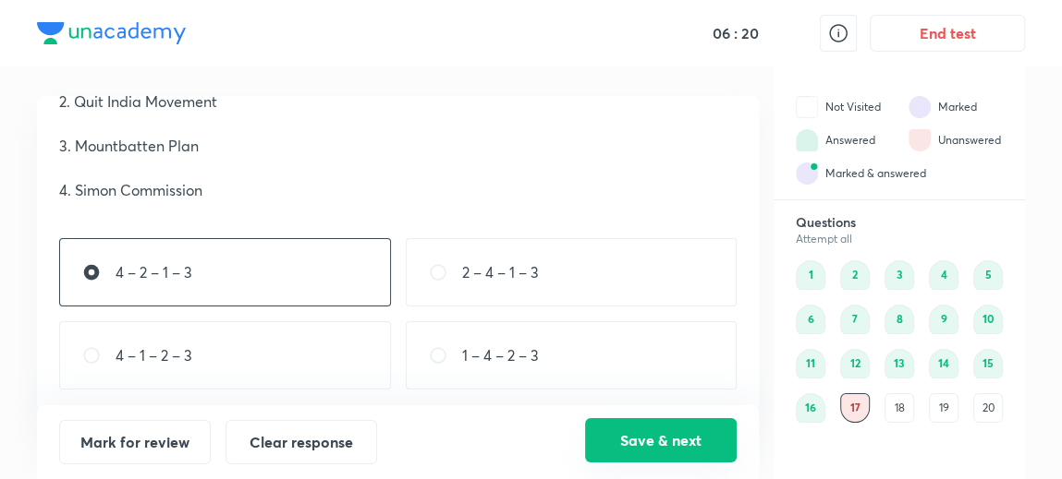
click at [624, 438] on button "Save & next" at bounding box center [661, 441] width 152 height 44
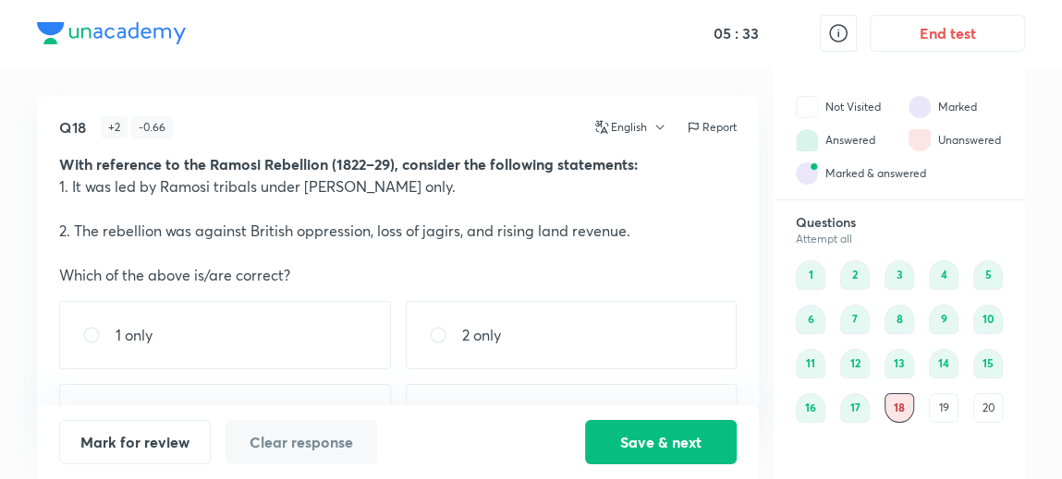
scroll to position [64, 0]
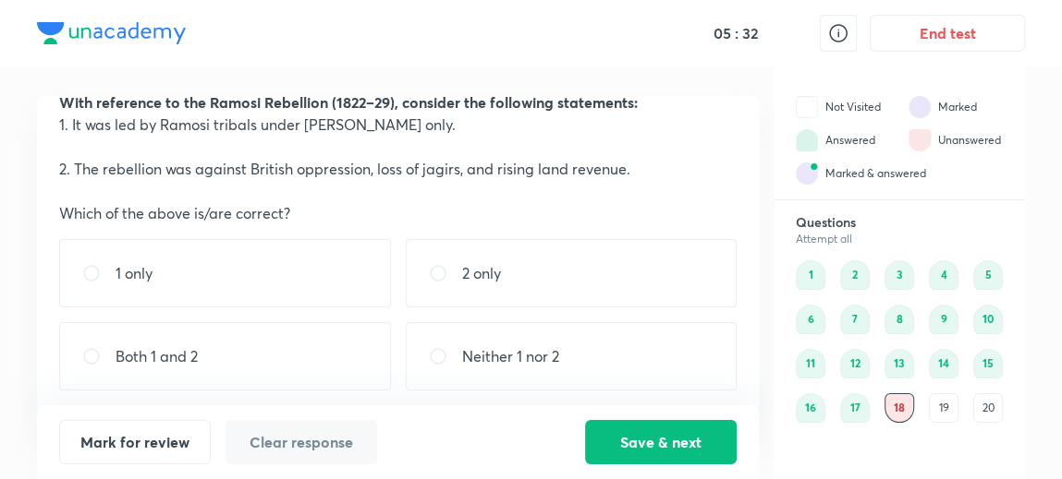
click at [563, 272] on div "2 only" at bounding box center [572, 273] width 332 height 68
radio input "true"
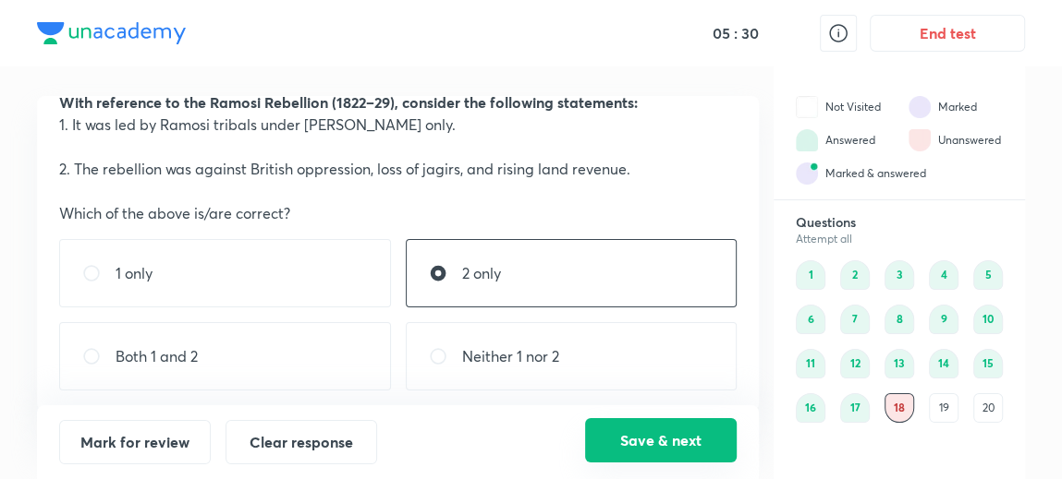
click at [646, 430] on button "Save & next" at bounding box center [661, 441] width 152 height 44
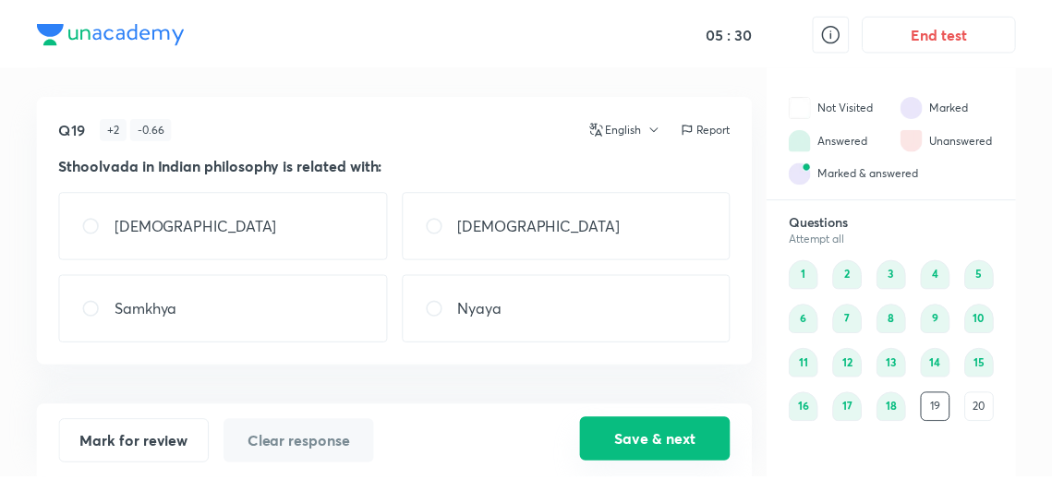
scroll to position [0, 0]
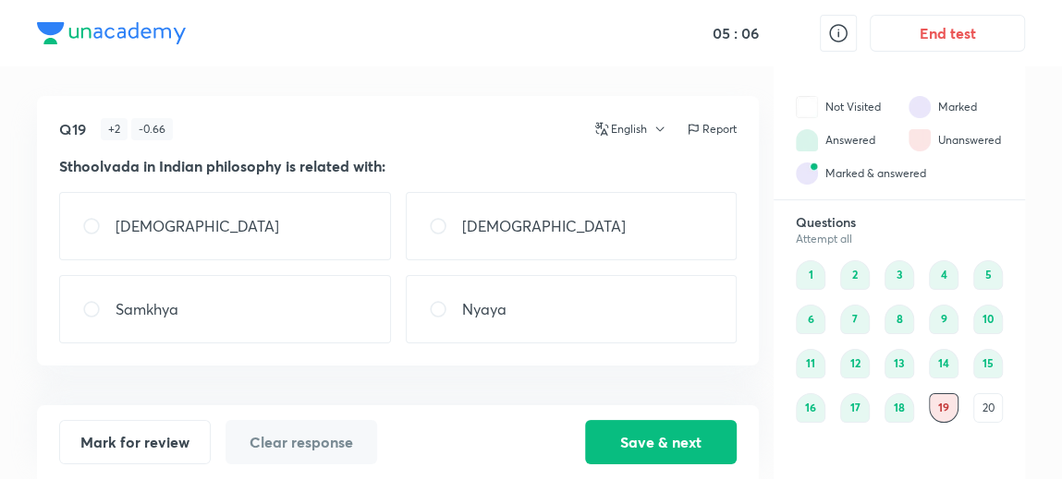
click at [216, 292] on div "Samkhya" at bounding box center [225, 309] width 332 height 68
radio input "true"
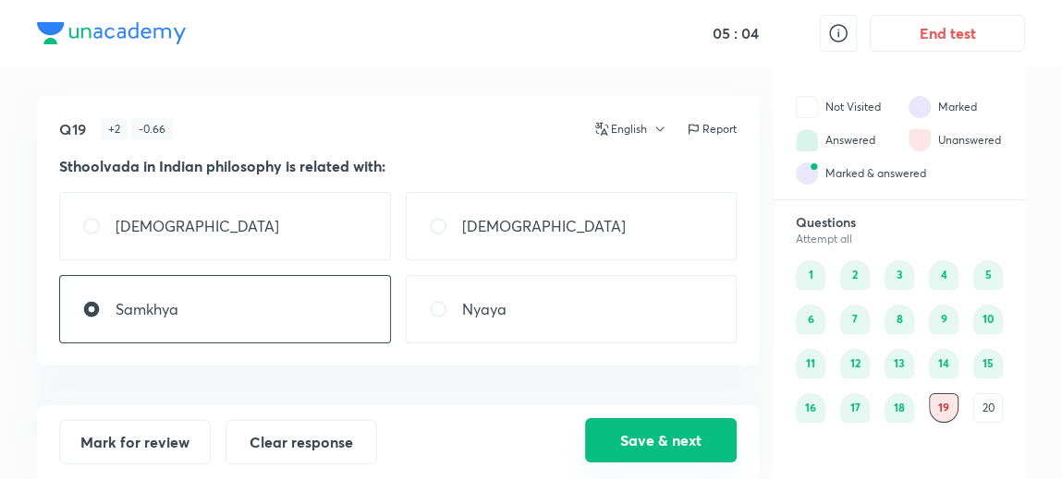
click at [620, 443] on button "Save & next" at bounding box center [661, 441] width 152 height 44
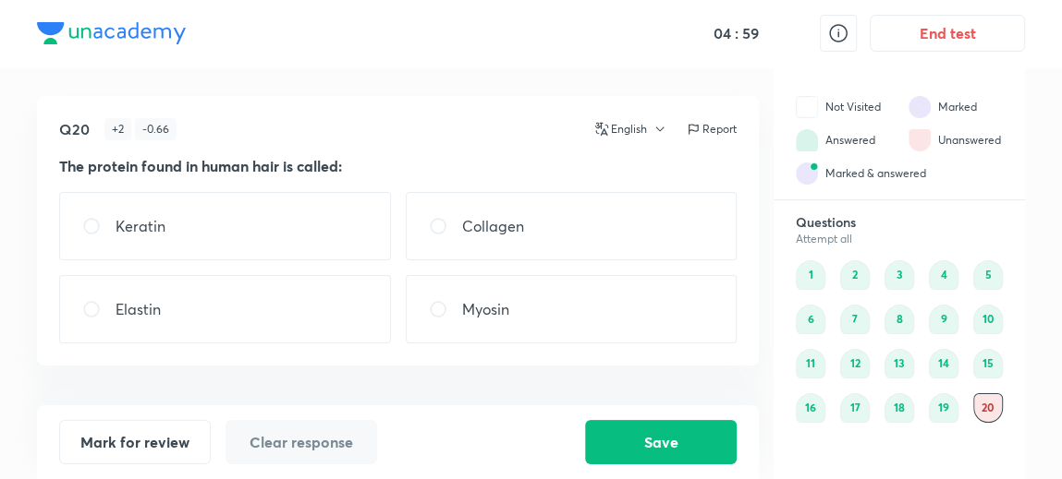
click at [274, 226] on div "Keratin" at bounding box center [225, 226] width 332 height 68
radio input "true"
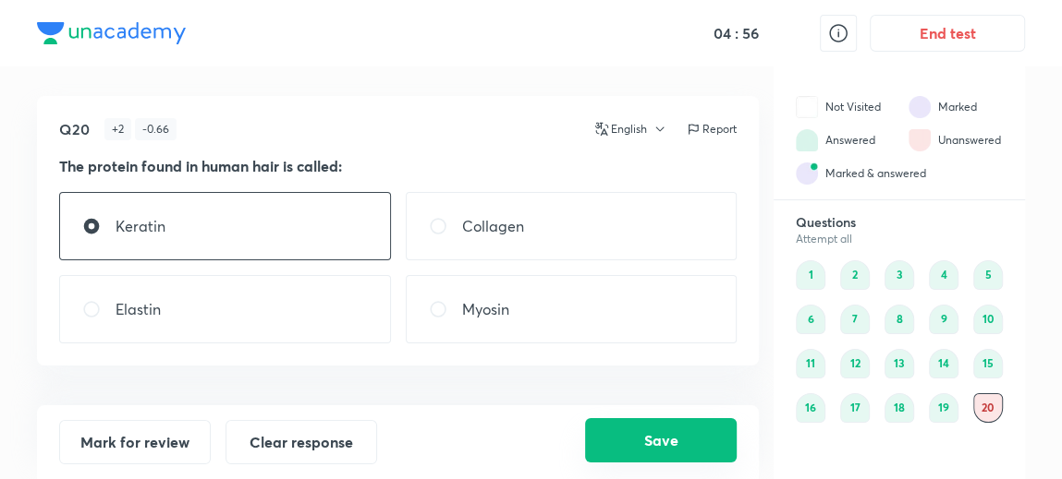
click at [645, 437] on button "Save" at bounding box center [661, 441] width 152 height 44
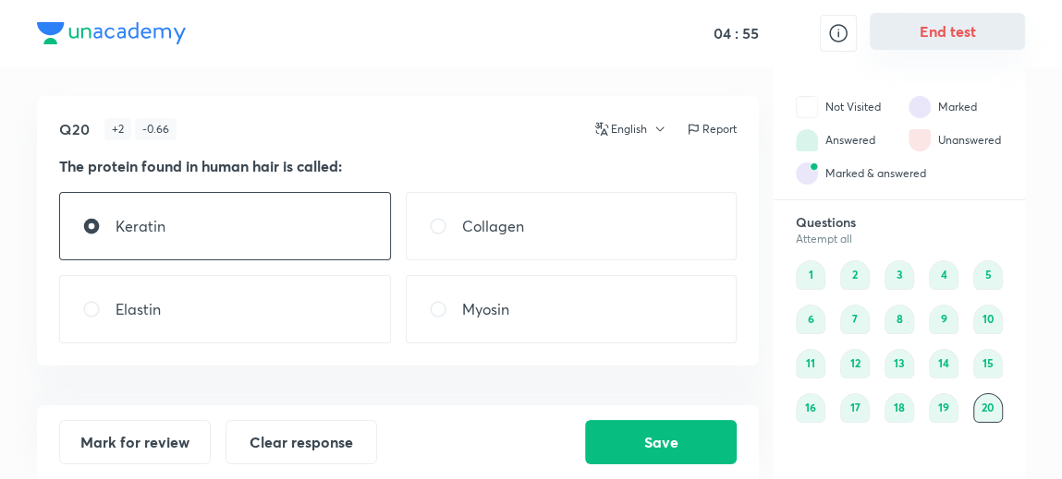
click at [951, 48] on button "End test" at bounding box center [946, 31] width 155 height 37
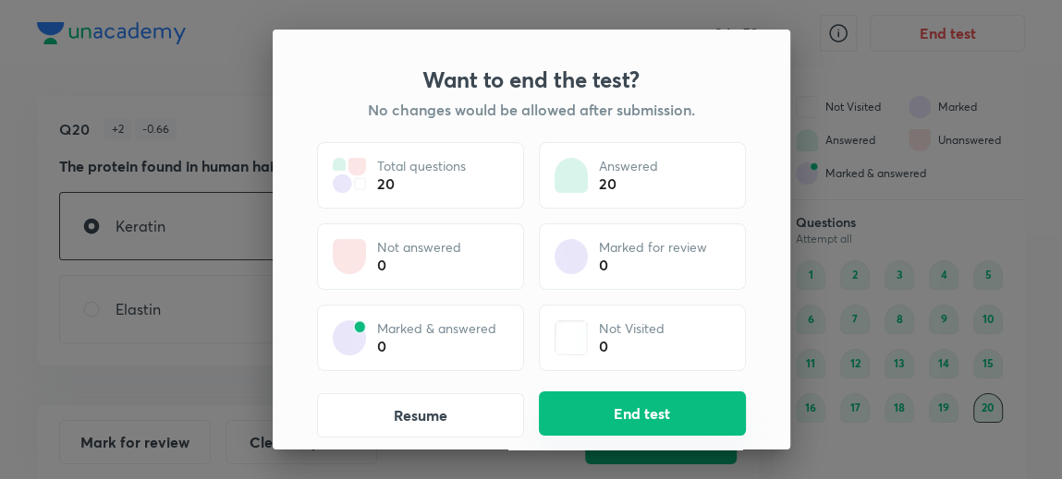
click at [601, 419] on button "End test" at bounding box center [642, 414] width 207 height 44
